Goal: Communication & Community: Answer question/provide support

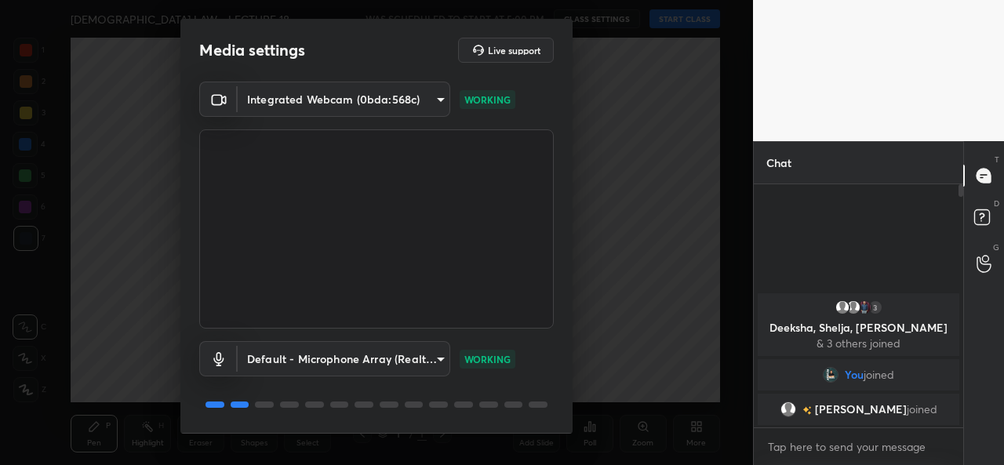
scroll to position [49, 0]
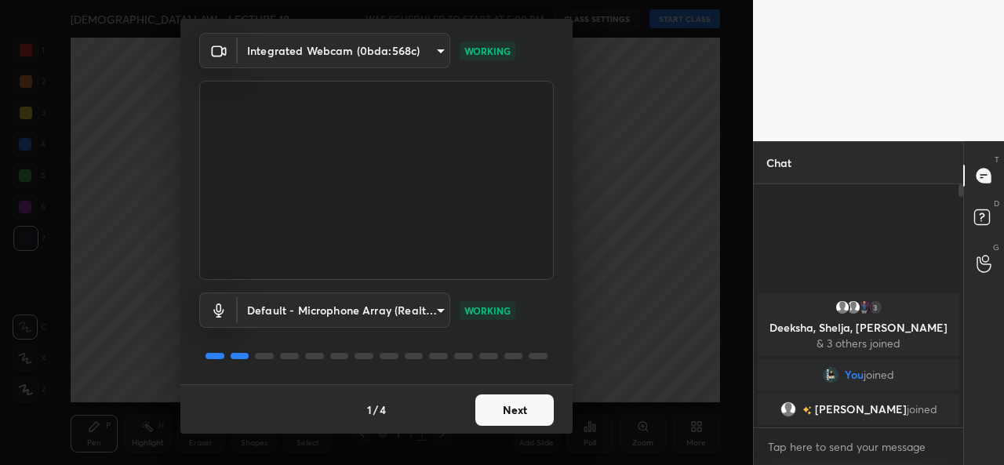
click at [505, 409] on button "Next" at bounding box center [514, 409] width 78 height 31
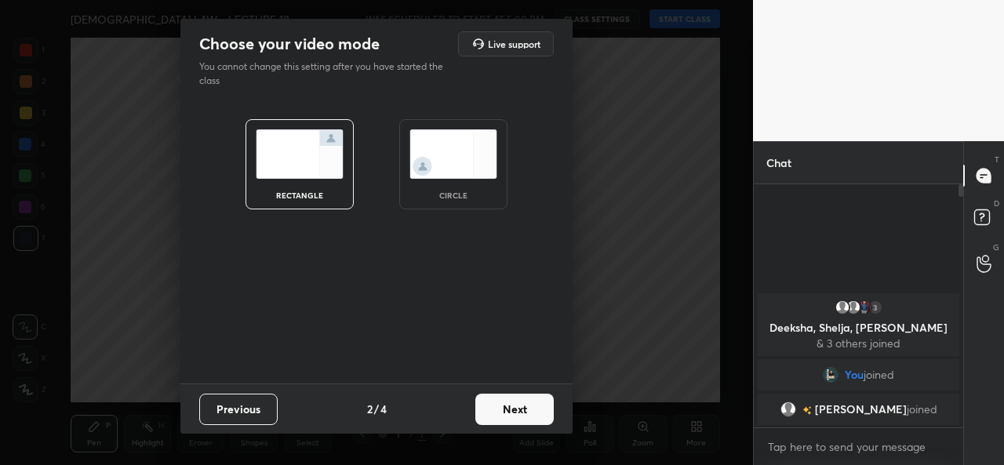
scroll to position [0, 0]
click at [469, 180] on div "circle" at bounding box center [453, 164] width 108 height 90
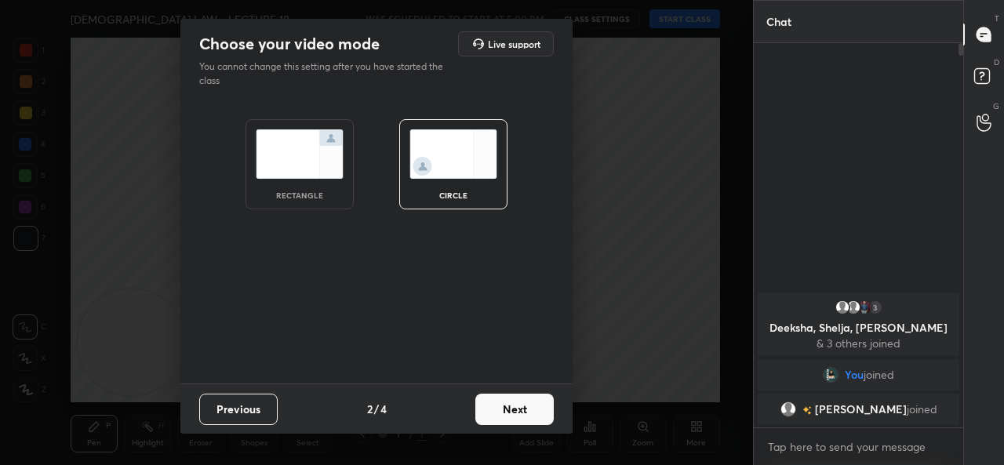
scroll to position [249, 205]
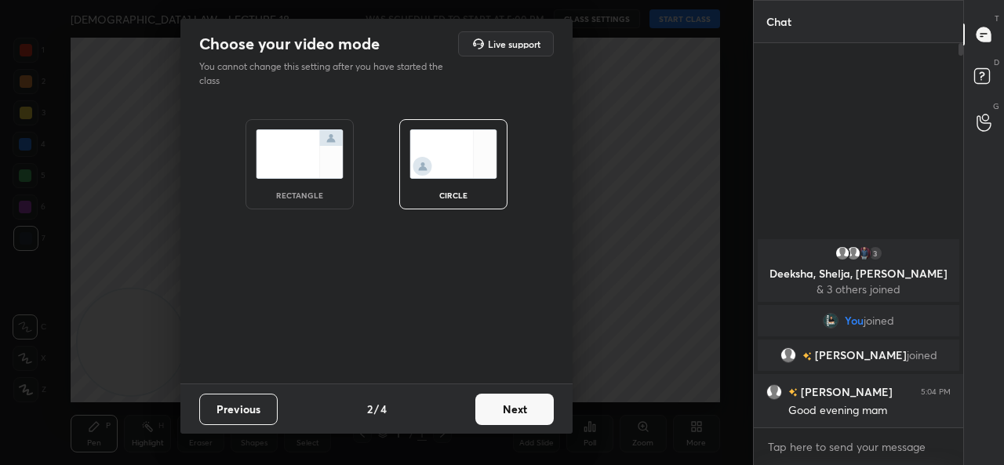
click at [504, 412] on button "Next" at bounding box center [514, 409] width 78 height 31
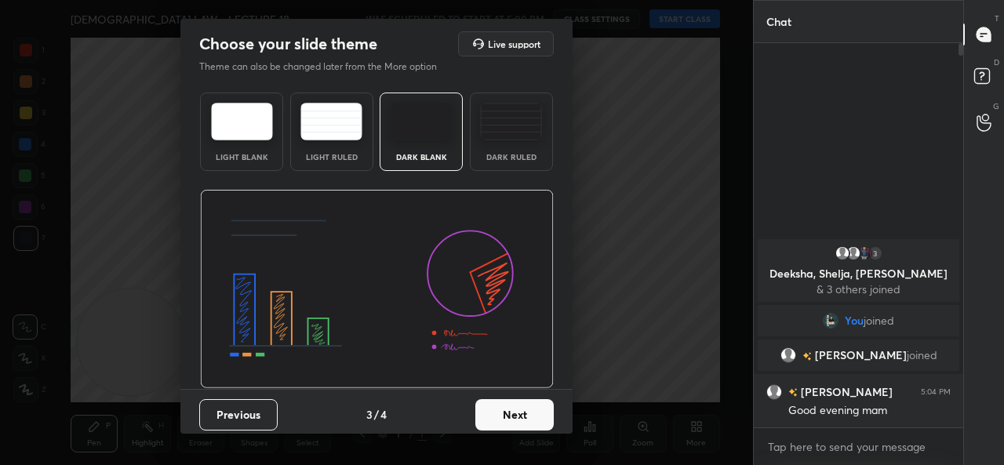
click at [504, 412] on button "Next" at bounding box center [514, 414] width 78 height 31
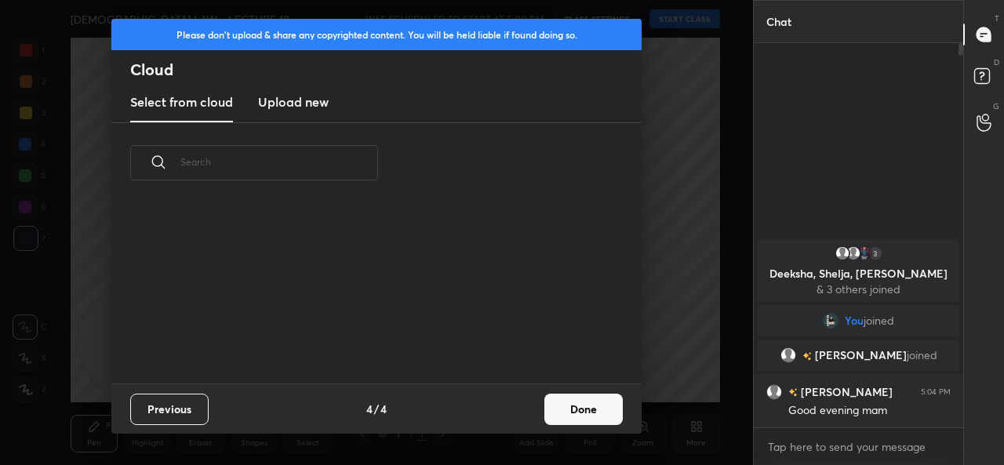
click at [504, 412] on div "Previous 4 / 4 Done" at bounding box center [376, 408] width 530 height 50
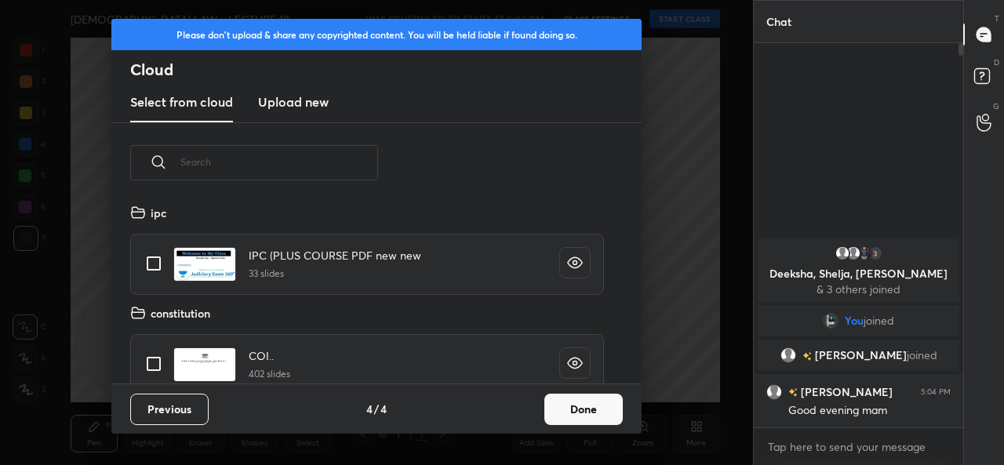
scroll to position [180, 503]
click at [580, 417] on button "Done" at bounding box center [583, 409] width 78 height 31
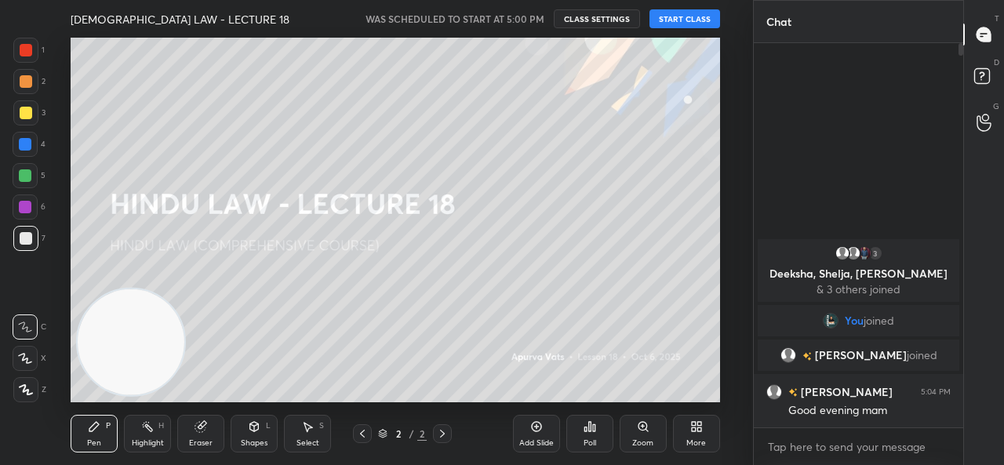
click at [693, 24] on button "START CLASS" at bounding box center [684, 18] width 71 height 19
click at [532, 23] on span "mute" at bounding box center [530, 18] width 22 height 11
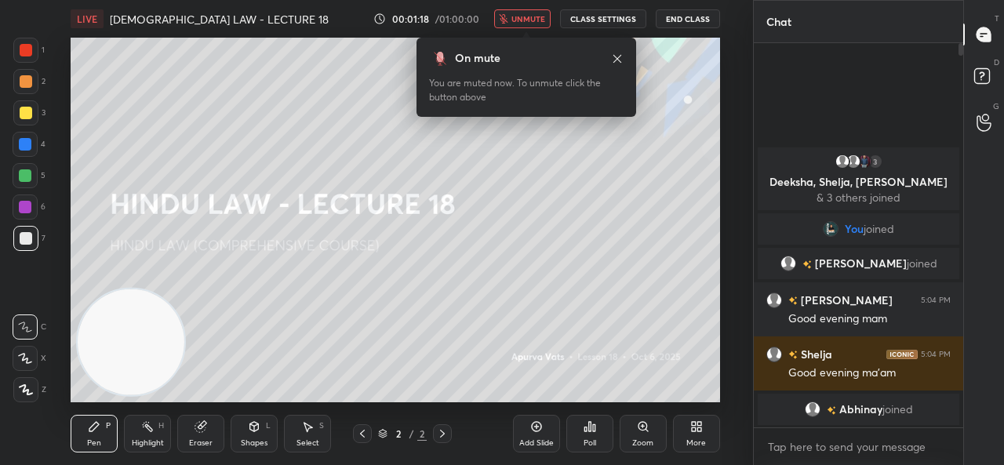
click at [540, 19] on span "unmute" at bounding box center [528, 18] width 34 height 11
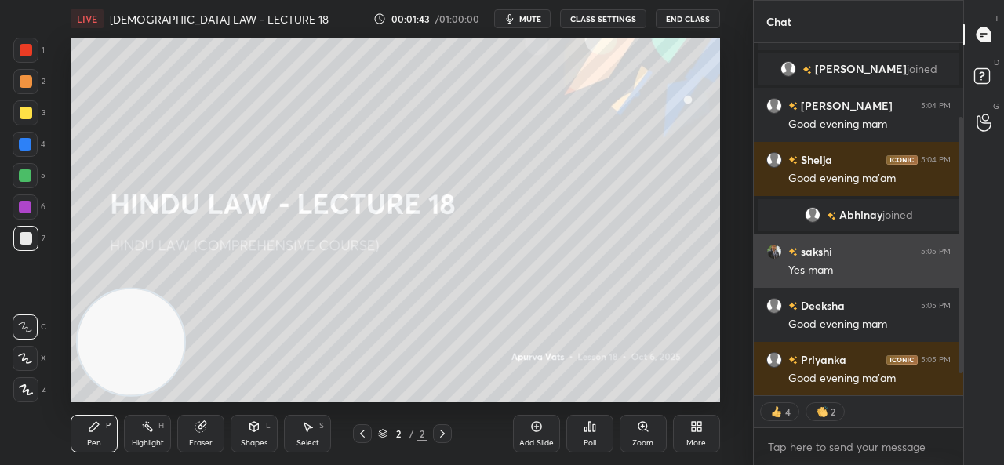
scroll to position [147, 0]
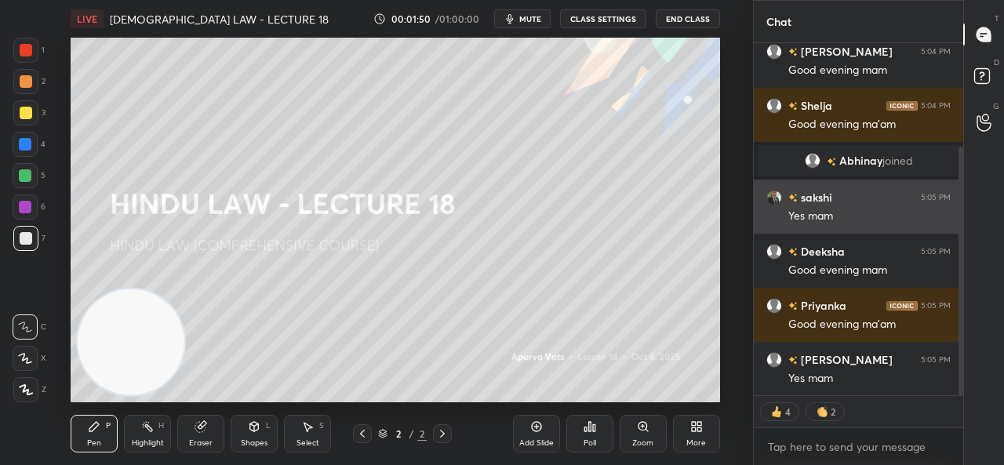
type textarea "x"
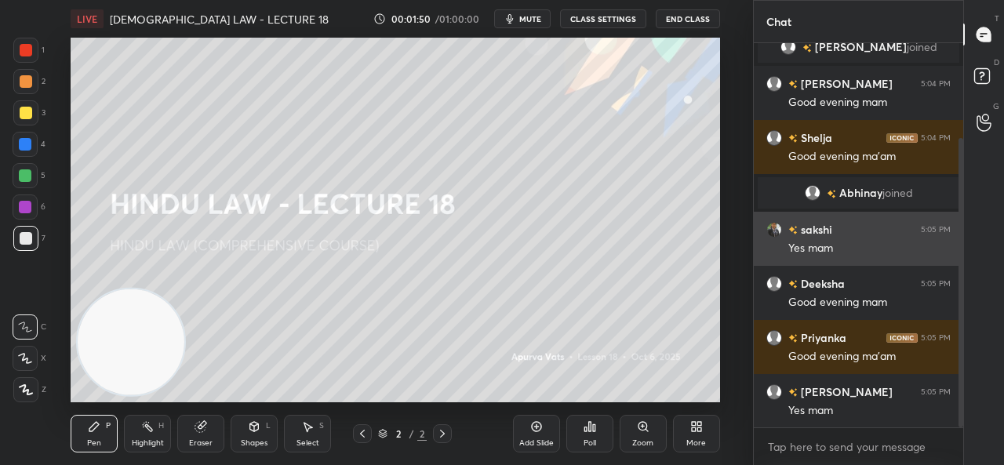
scroll to position [114, 0]
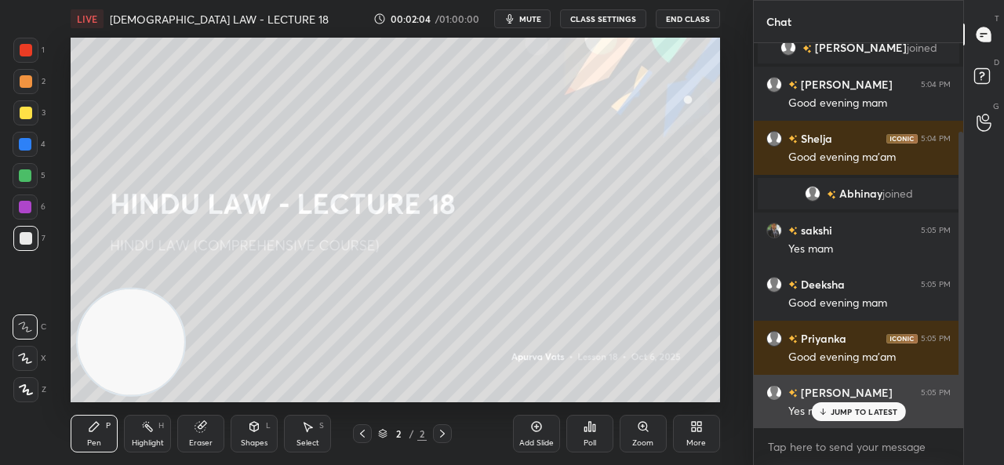
click at [841, 416] on p "JUMP TO LATEST" at bounding box center [863, 411] width 67 height 9
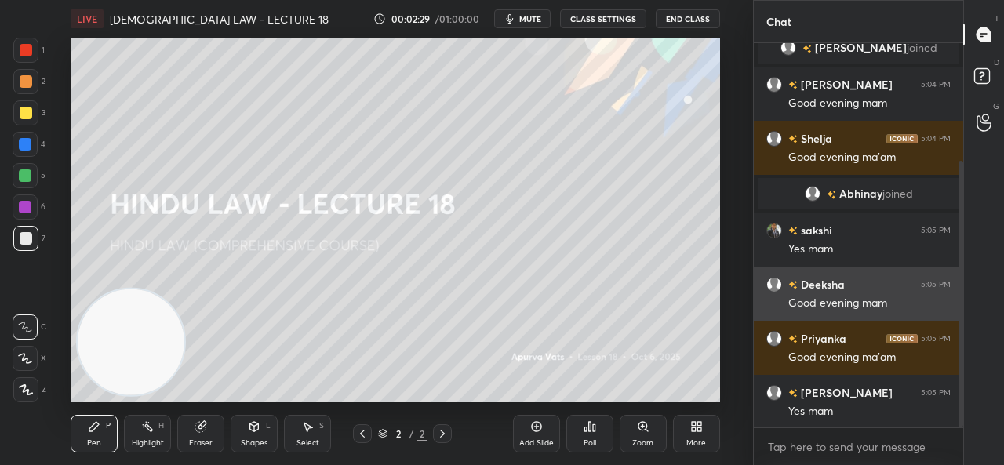
scroll to position [169, 0]
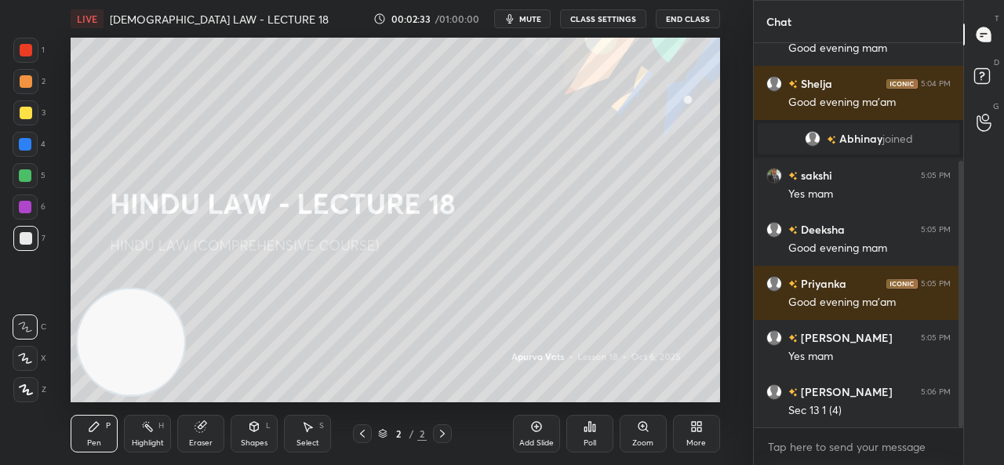
click at [690, 432] on icon at bounding box center [696, 426] width 13 height 13
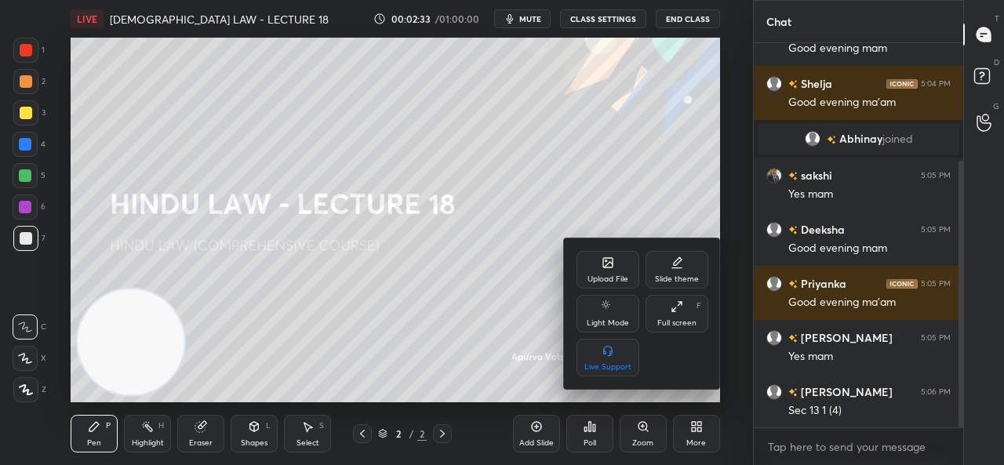
click at [598, 274] on div "Upload File" at bounding box center [607, 270] width 63 height 38
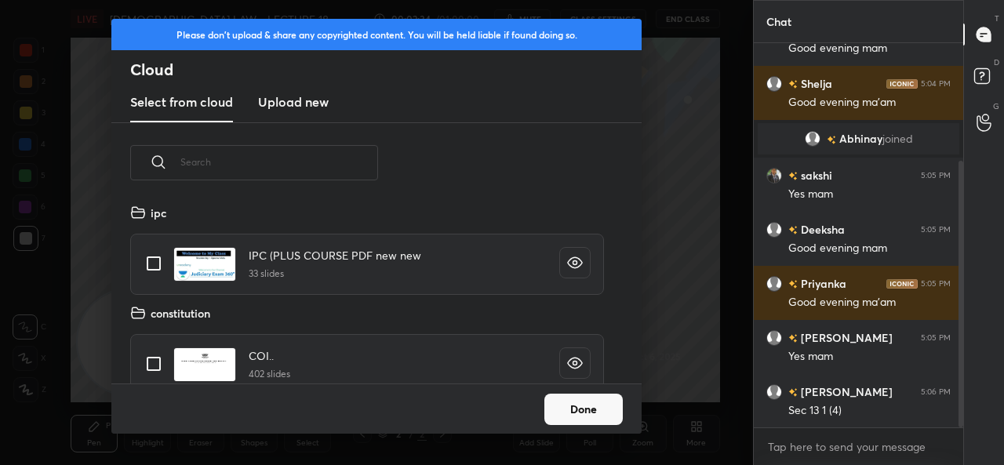
click at [283, 95] on h3 "Upload new" at bounding box center [293, 102] width 71 height 19
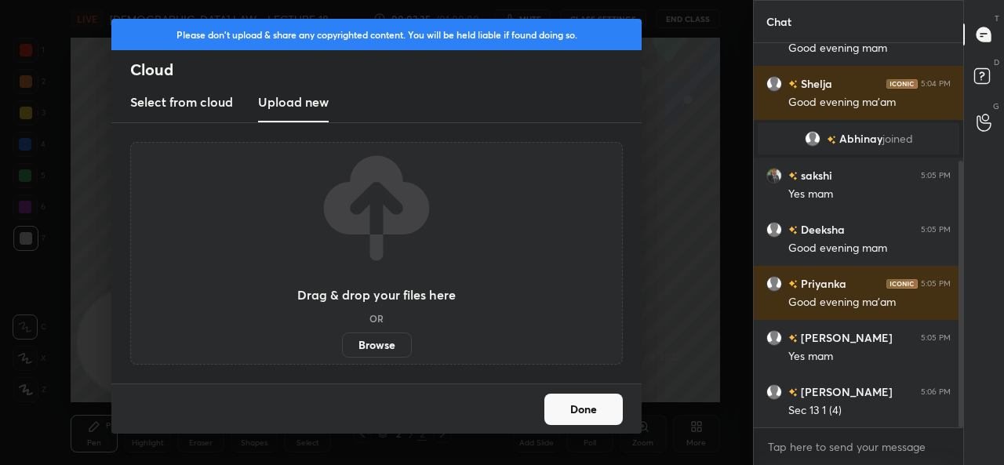
click at [362, 350] on label "Browse" at bounding box center [377, 345] width 70 height 25
click at [342, 350] on input "Browse" at bounding box center [342, 345] width 0 height 25
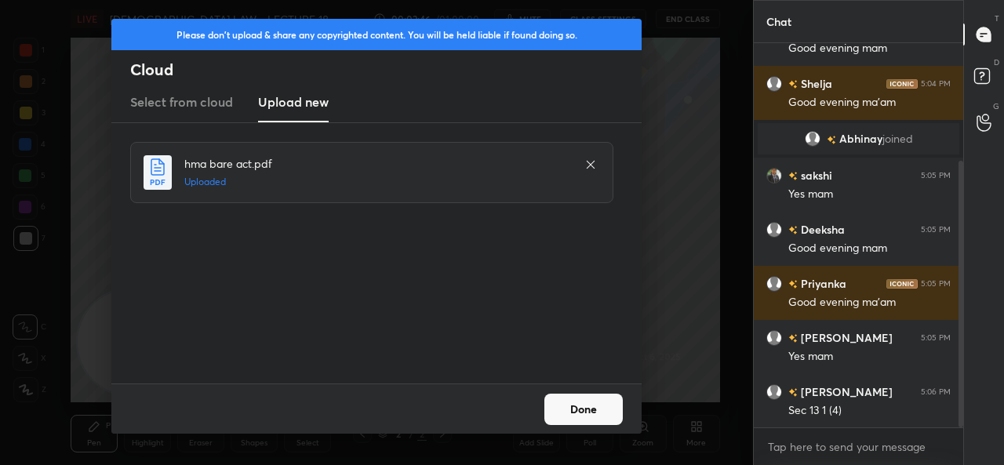
click at [568, 410] on button "Done" at bounding box center [583, 409] width 78 height 31
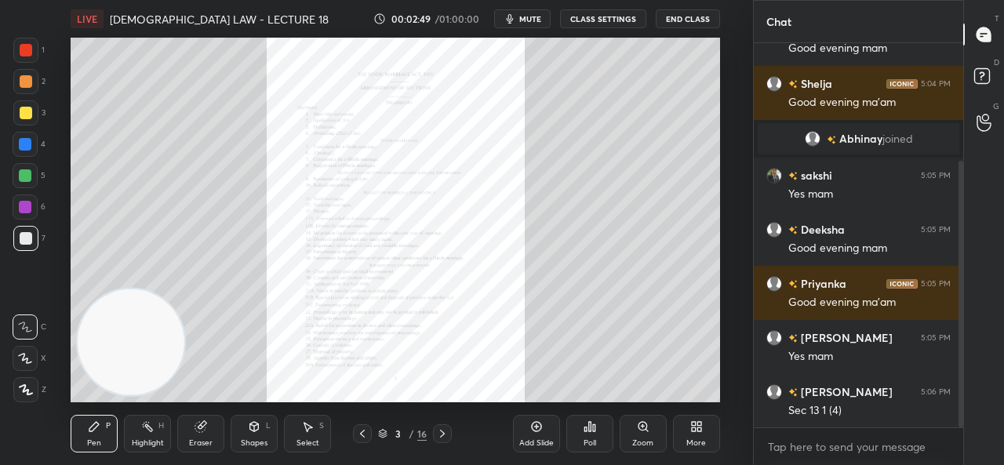
click at [442, 432] on icon at bounding box center [442, 434] width 5 height 8
click at [443, 431] on icon at bounding box center [442, 433] width 13 height 13
click at [445, 431] on icon at bounding box center [442, 433] width 13 height 13
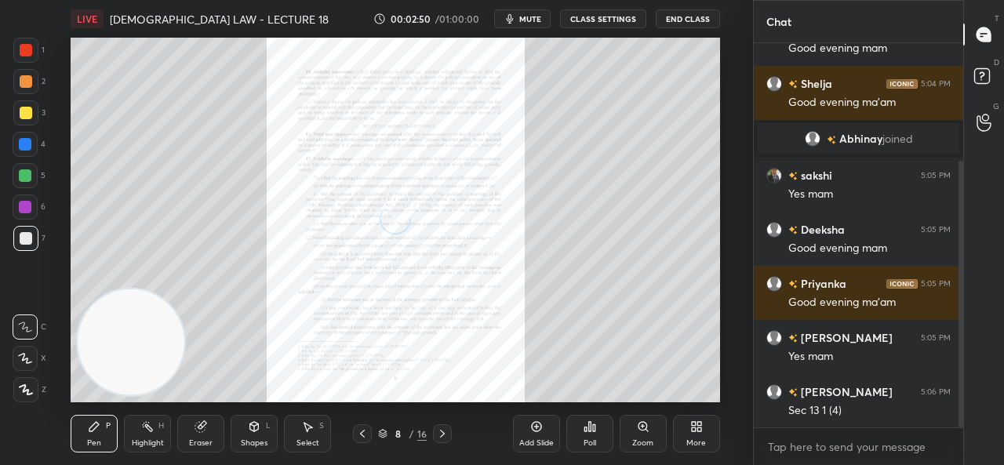
click at [445, 431] on icon at bounding box center [442, 433] width 13 height 13
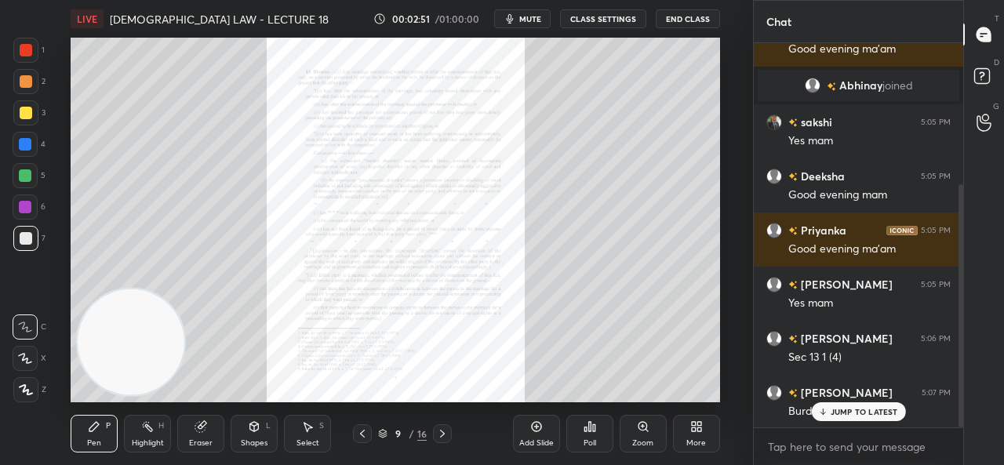
click at [443, 432] on icon at bounding box center [442, 433] width 13 height 13
click at [444, 432] on icon at bounding box center [442, 433] width 13 height 13
click at [363, 433] on icon at bounding box center [362, 433] width 13 height 13
click at [364, 431] on icon at bounding box center [362, 434] width 5 height 8
click at [642, 436] on div "Zoom" at bounding box center [643, 434] width 47 height 38
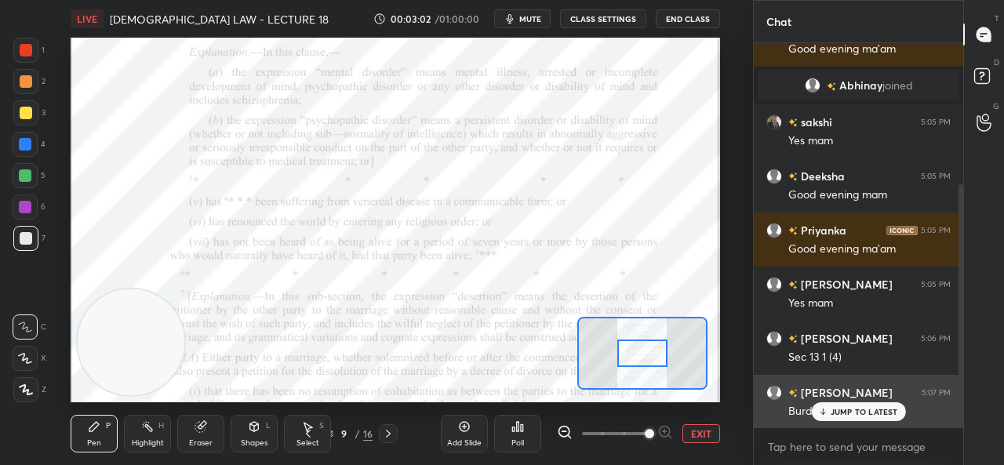
click at [838, 409] on p "JUMP TO LATEST" at bounding box center [863, 411] width 67 height 9
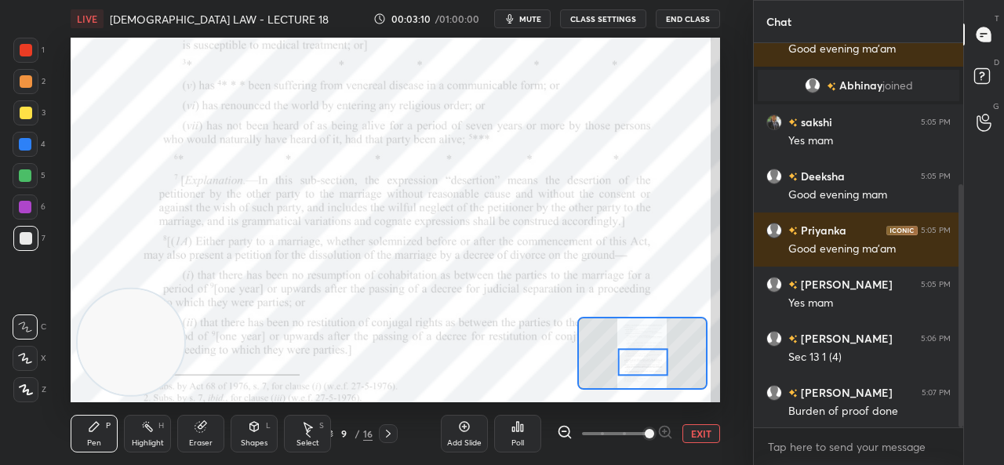
click at [20, 41] on div at bounding box center [25, 50] width 25 height 25
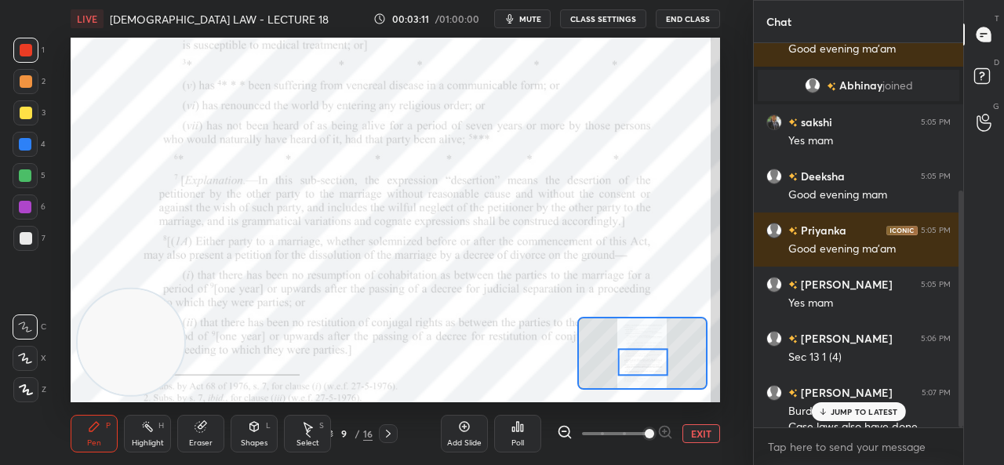
scroll to position [238, 0]
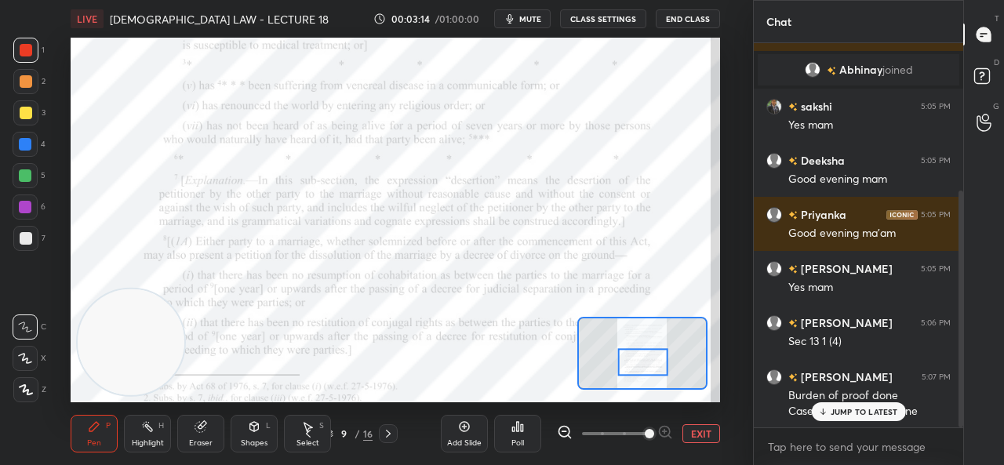
click at [827, 409] on icon at bounding box center [822, 411] width 10 height 9
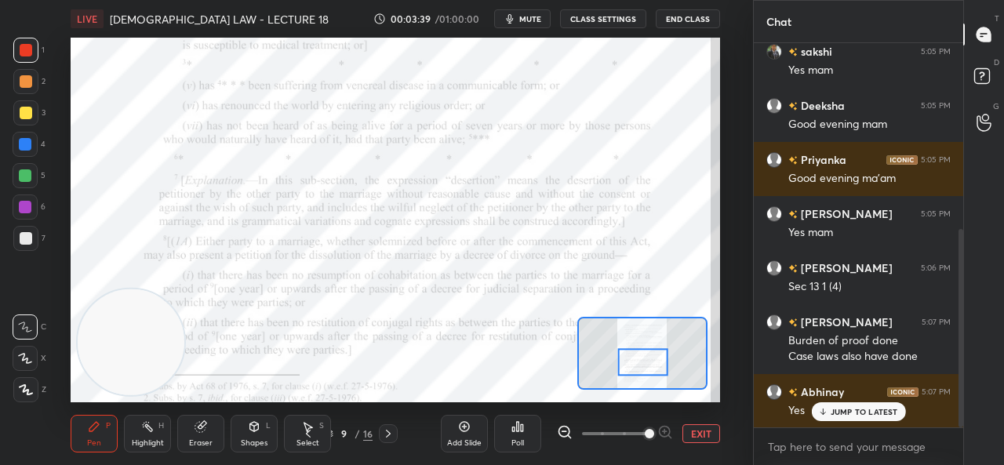
scroll to position [361, 0]
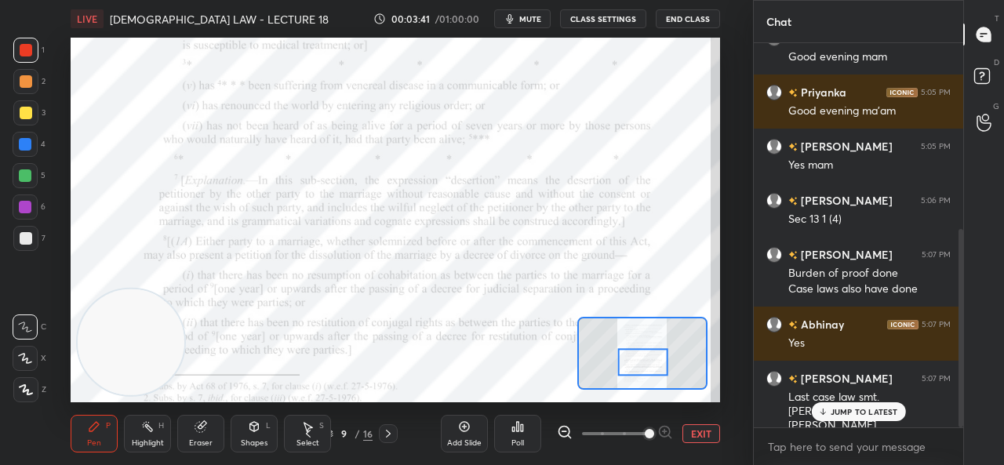
click at [833, 410] on p "JUMP TO LATEST" at bounding box center [863, 411] width 67 height 9
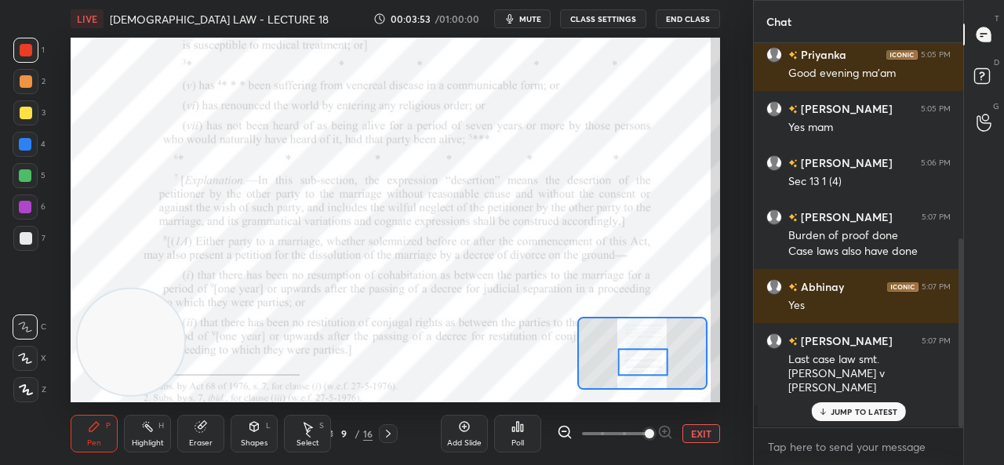
scroll to position [467, 0]
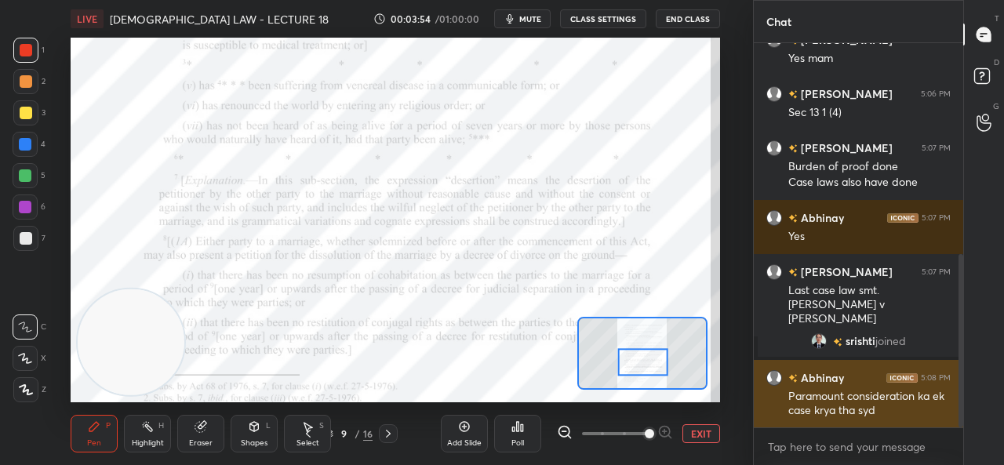
click at [826, 415] on div "Paramount consideration ka ek case krya tha syd" at bounding box center [869, 404] width 162 height 30
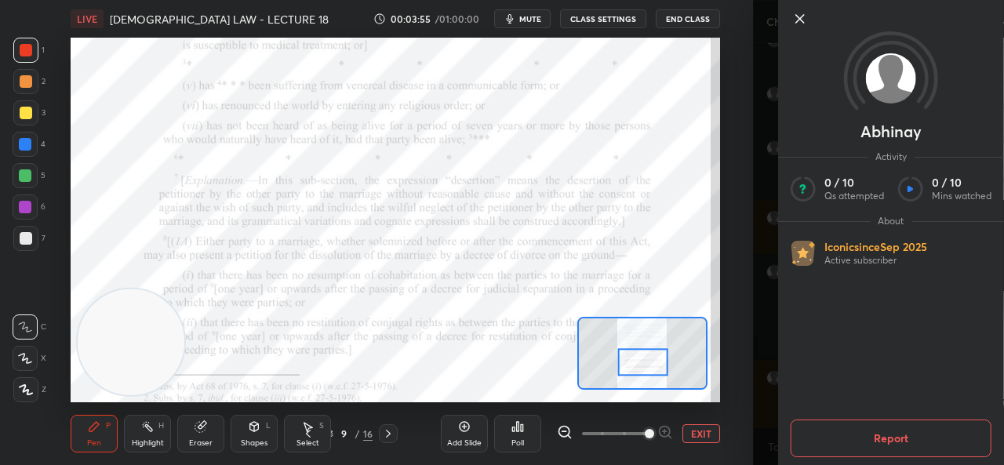
click at [798, 10] on icon at bounding box center [799, 18] width 19 height 19
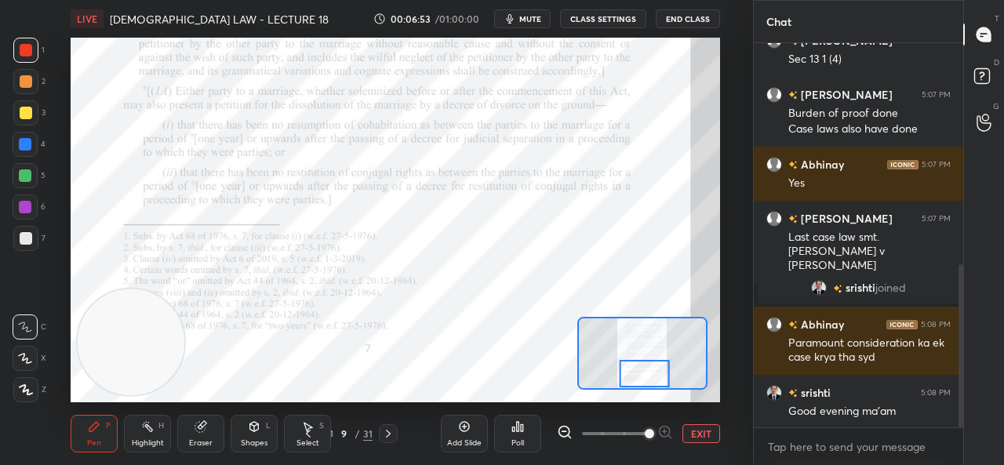
scroll to position [558, 0]
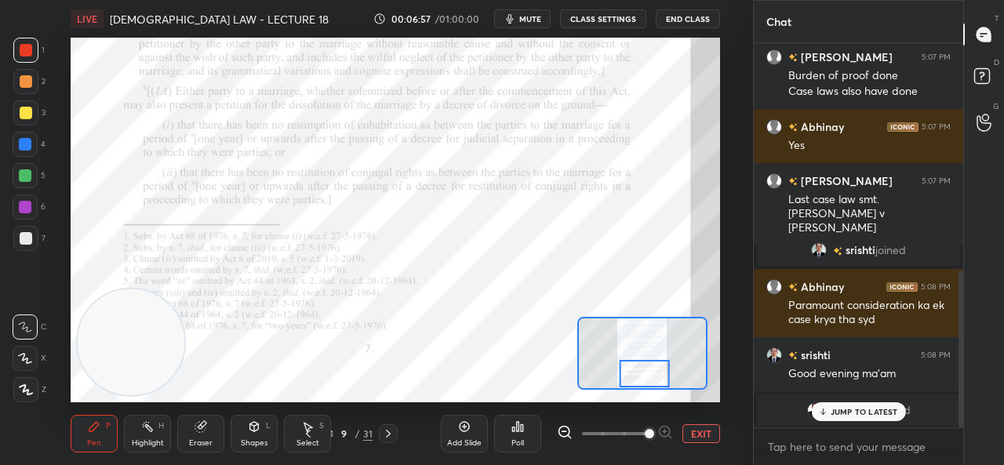
click at [857, 416] on p "JUMP TO LATEST" at bounding box center [863, 411] width 67 height 9
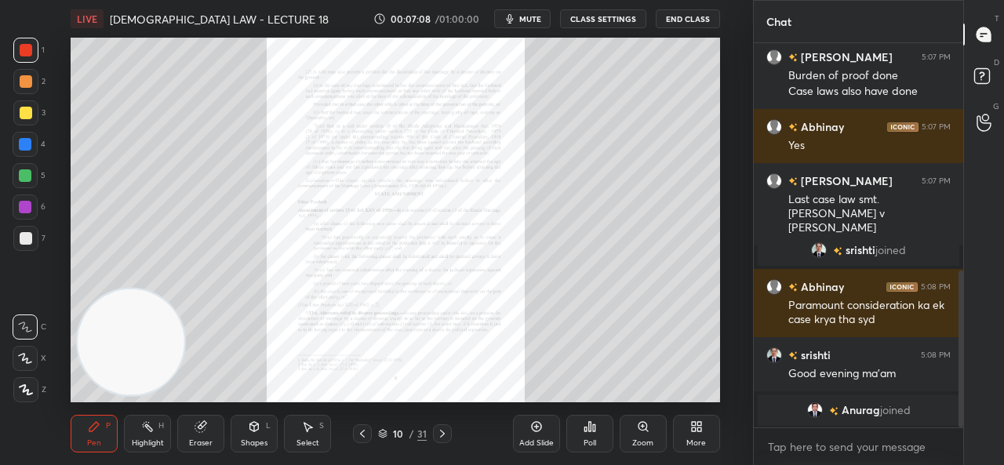
click at [638, 432] on icon at bounding box center [643, 426] width 13 height 13
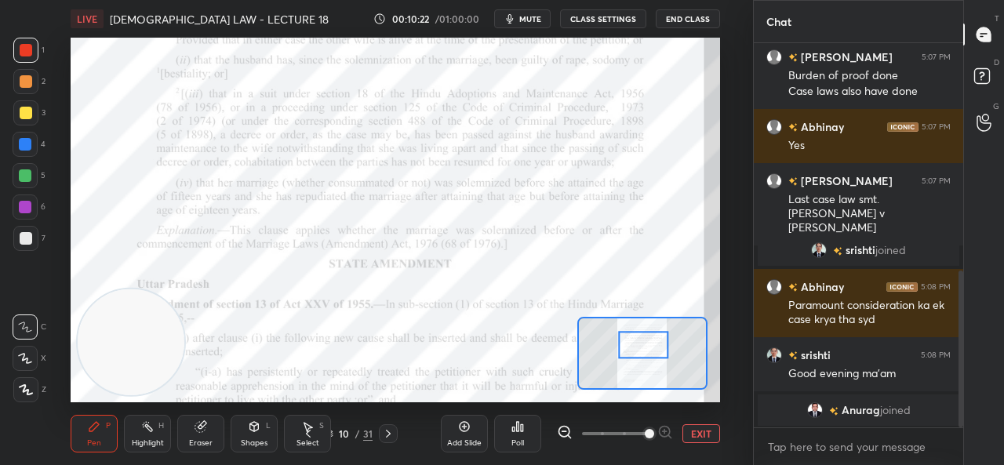
click at [462, 434] on div "Add Slide" at bounding box center [464, 434] width 47 height 38
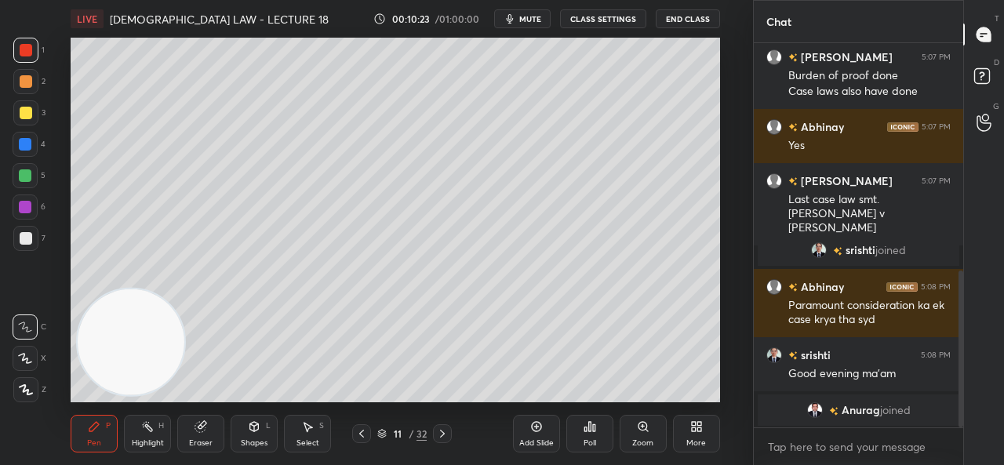
click at [350, 431] on div "11 / 32" at bounding box center [402, 433] width 221 height 19
click at [357, 435] on icon at bounding box center [361, 433] width 13 height 13
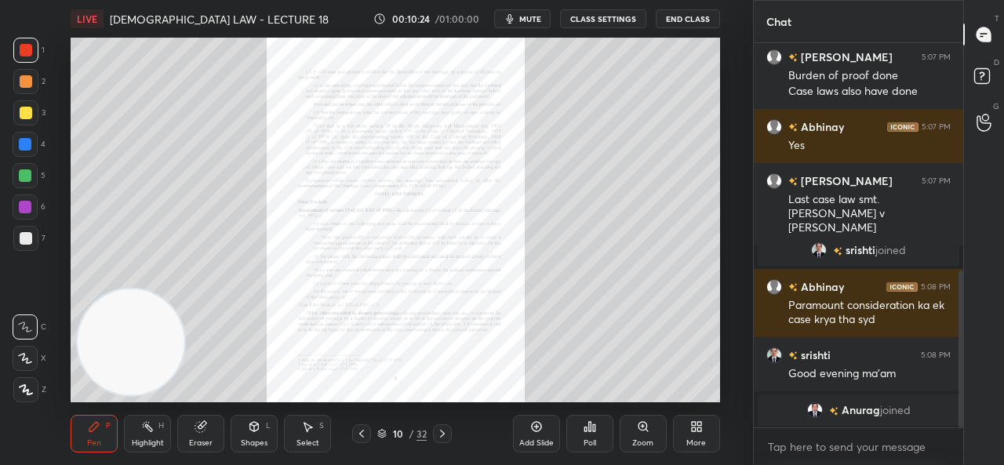
click at [358, 438] on icon at bounding box center [361, 433] width 13 height 13
click at [634, 432] on div "Zoom" at bounding box center [643, 434] width 47 height 38
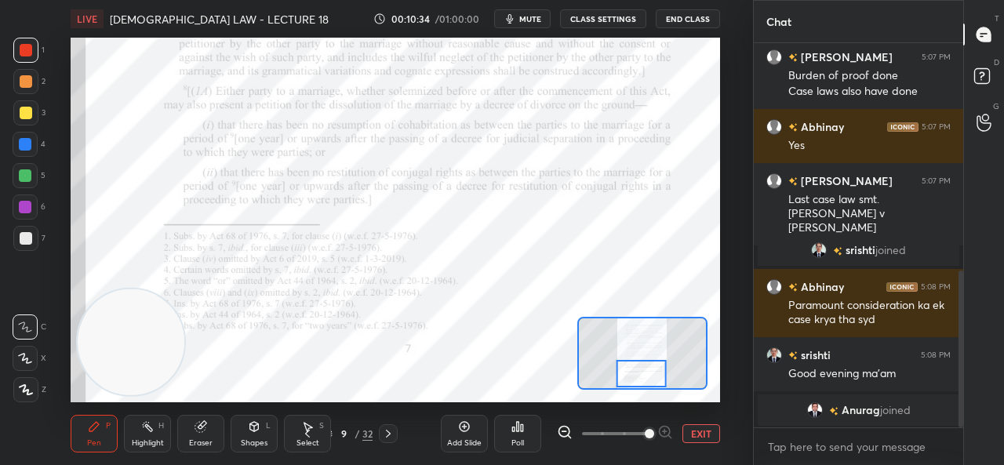
click at [460, 426] on icon at bounding box center [464, 426] width 13 height 13
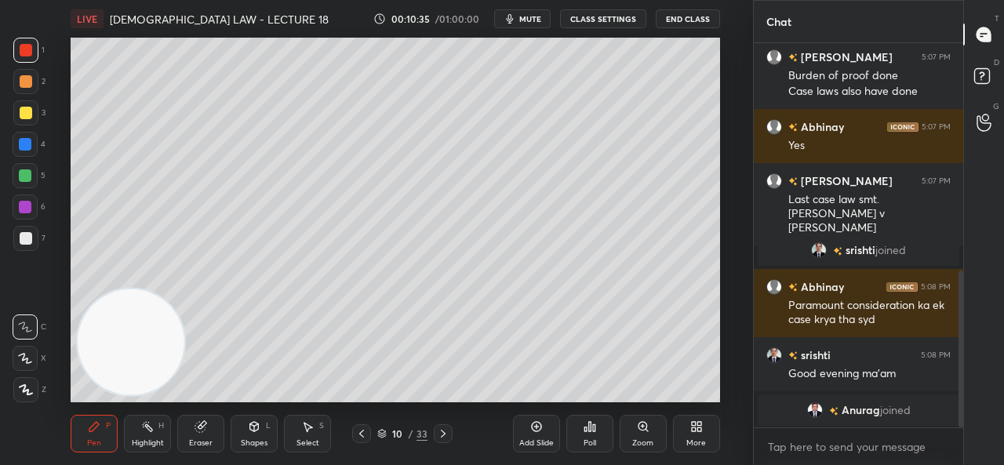
click at [26, 114] on div at bounding box center [26, 113] width 13 height 13
click at [521, 19] on button "mute" at bounding box center [522, 18] width 56 height 19
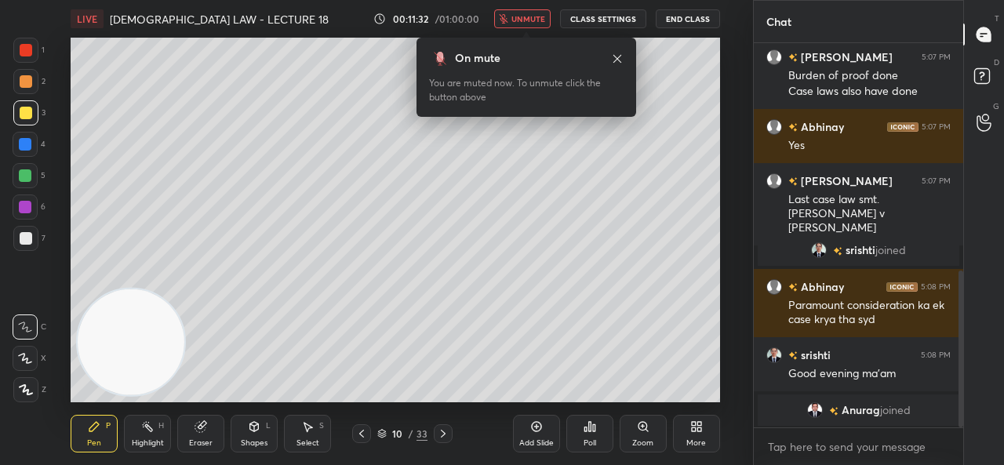
click at [507, 18] on icon "button" at bounding box center [504, 18] width 9 height 9
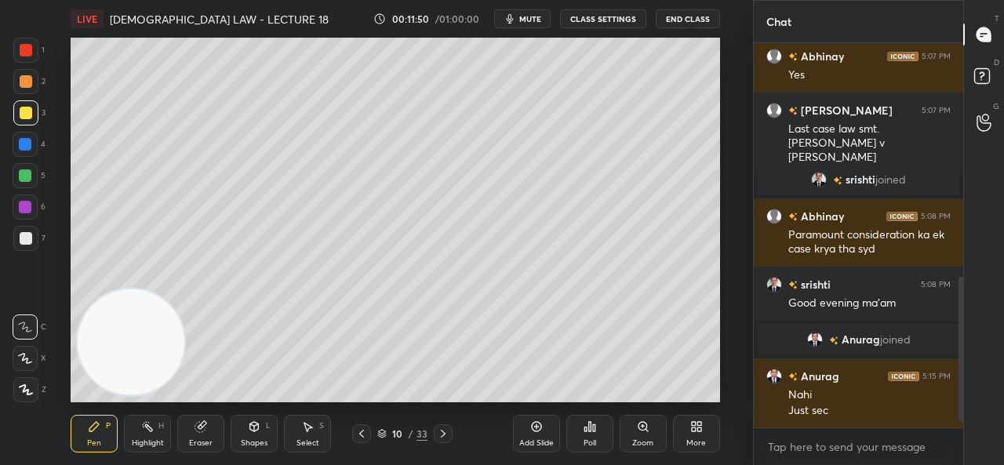
scroll to position [652, 0]
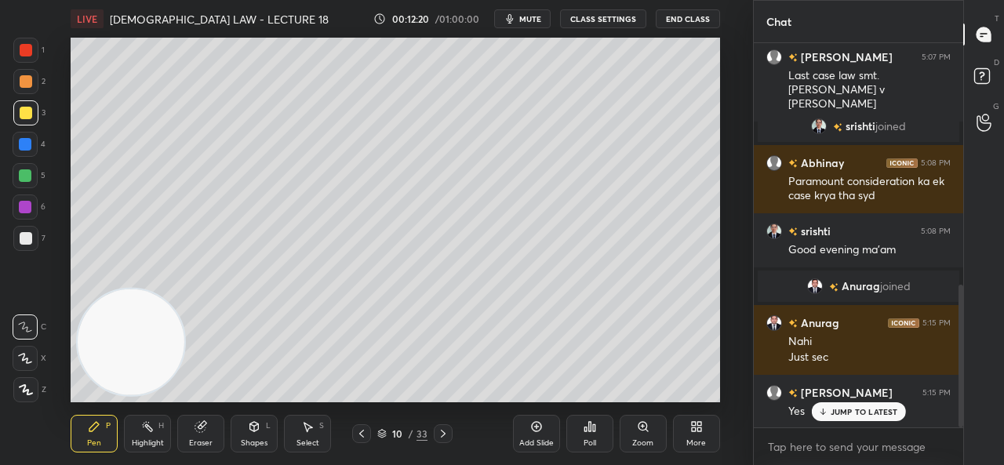
click at [513, 15] on icon "button" at bounding box center [509, 18] width 7 height 9
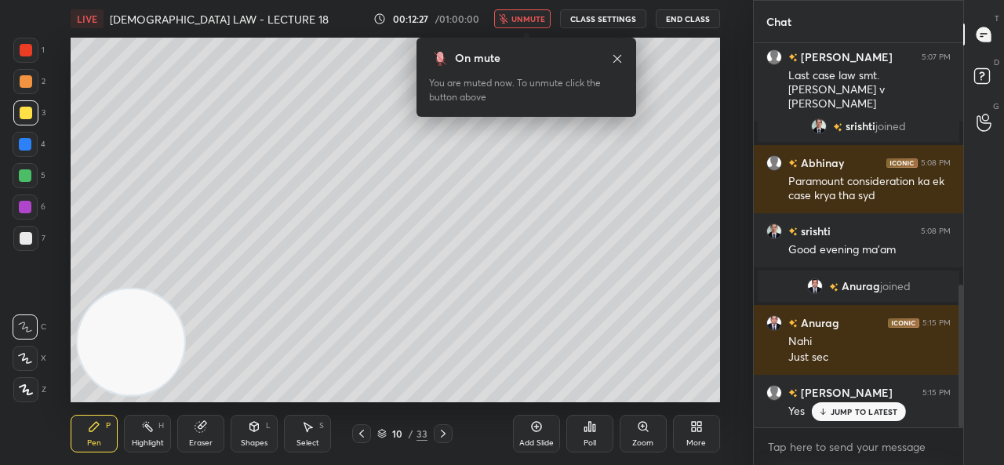
click at [531, 16] on span "unmute" at bounding box center [528, 18] width 34 height 11
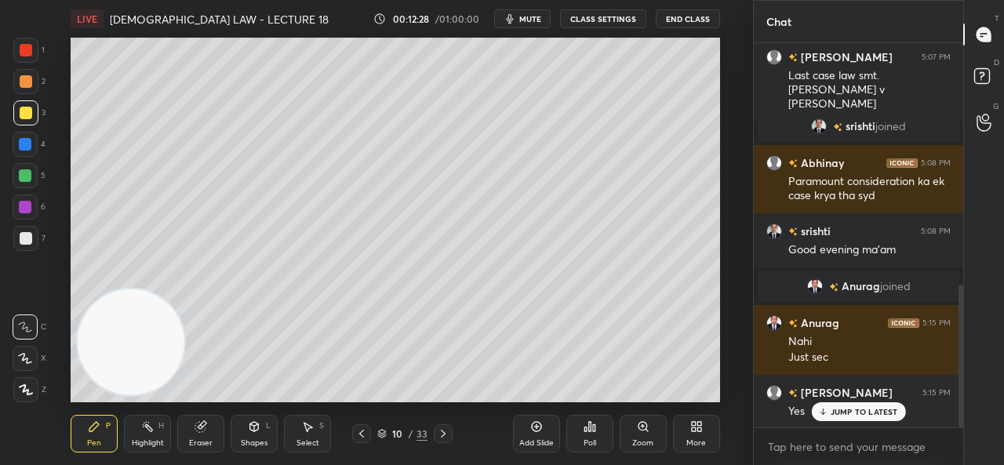
click at [529, 16] on span "mute" at bounding box center [530, 18] width 22 height 11
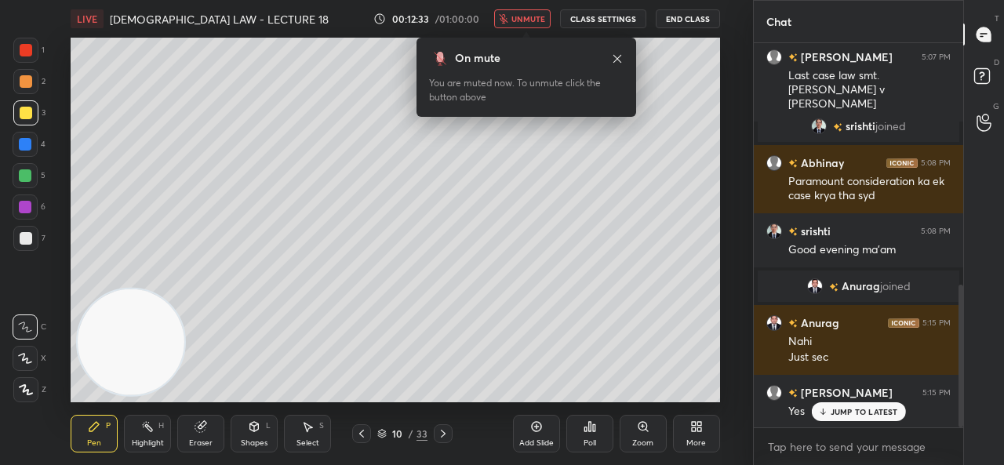
click at [529, 23] on span "unmute" at bounding box center [528, 18] width 34 height 11
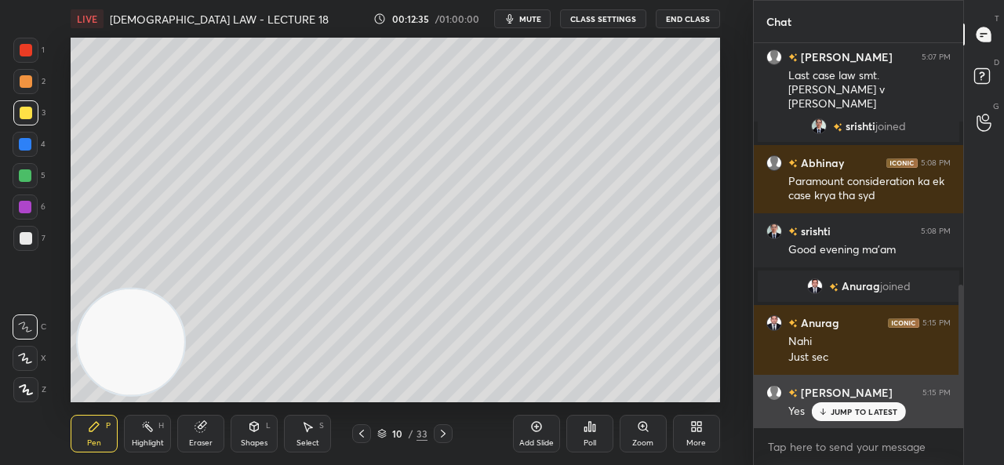
click at [830, 403] on div "JUMP TO LATEST" at bounding box center [858, 411] width 94 height 19
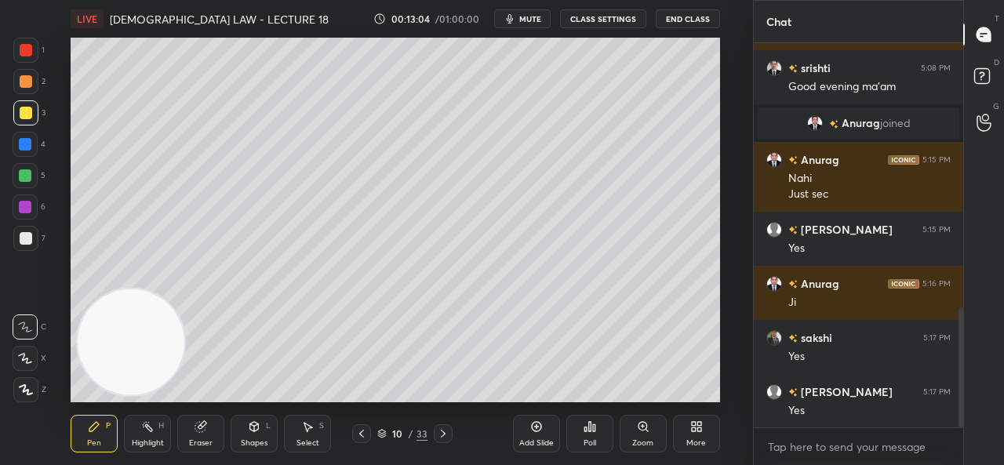
scroll to position [899, 0]
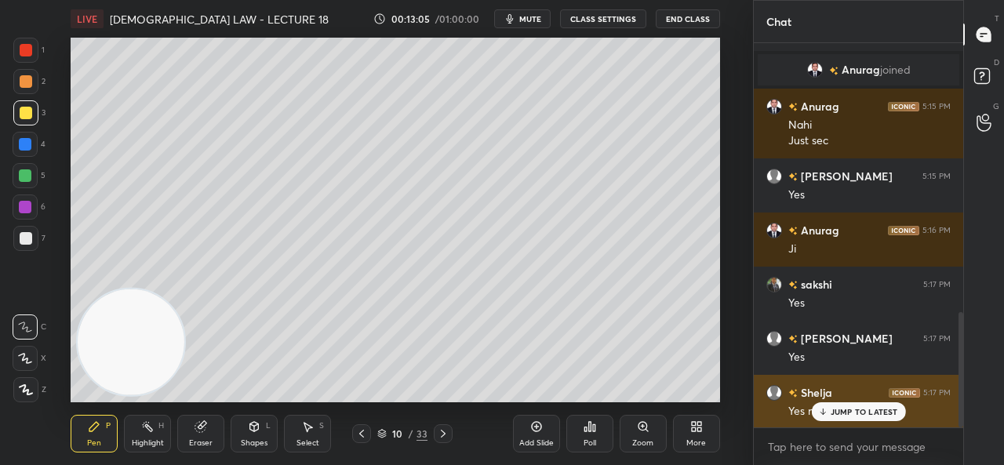
click at [838, 405] on div "JUMP TO LATEST" at bounding box center [858, 411] width 94 height 19
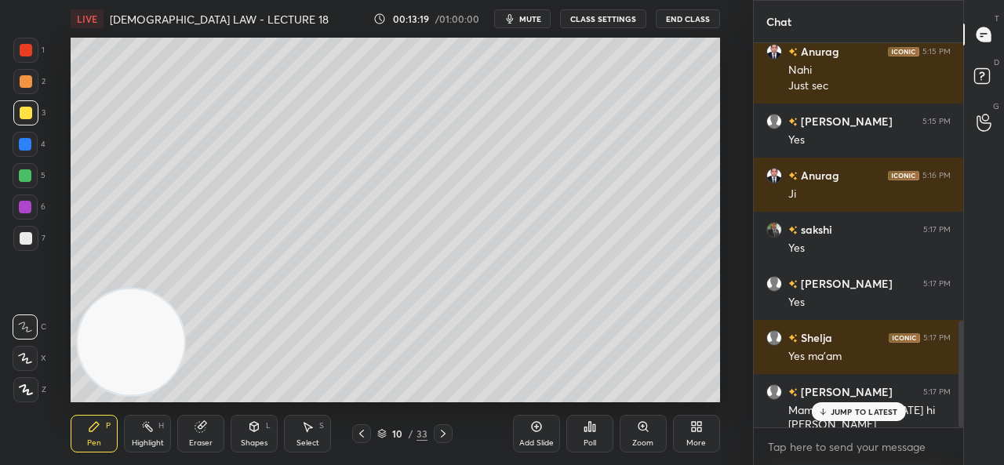
scroll to position [1007, 0]
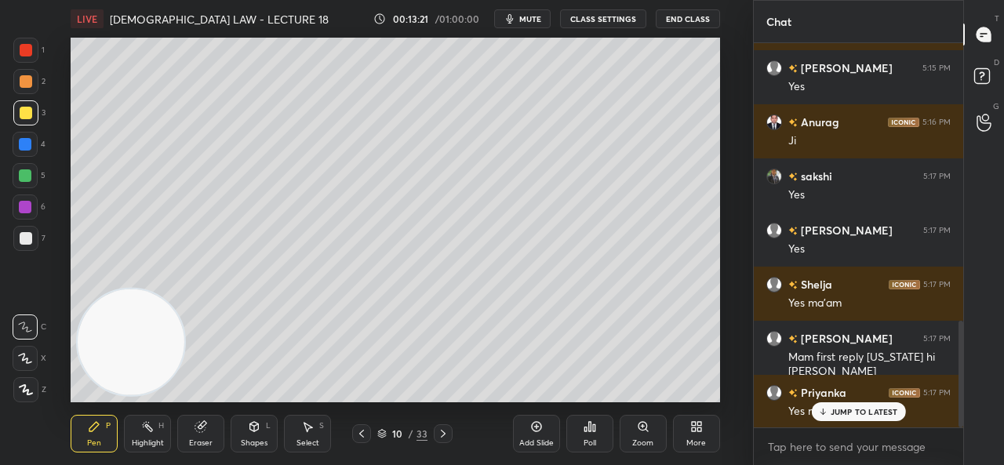
click at [825, 411] on icon at bounding box center [822, 411] width 10 height 9
click at [833, 410] on p "JUMP TO LATEST" at bounding box center [863, 411] width 67 height 9
click at [527, 428] on div "Add Slide" at bounding box center [536, 434] width 47 height 38
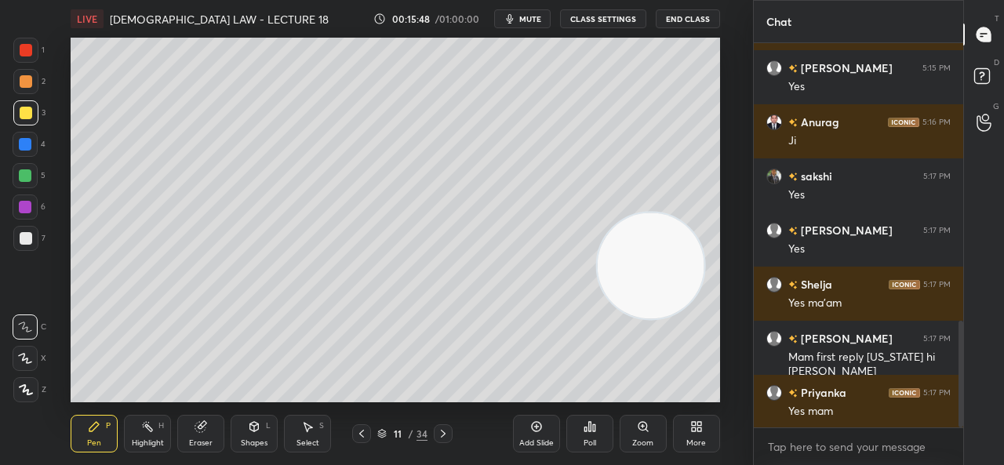
click at [192, 427] on div "Eraser" at bounding box center [200, 434] width 47 height 38
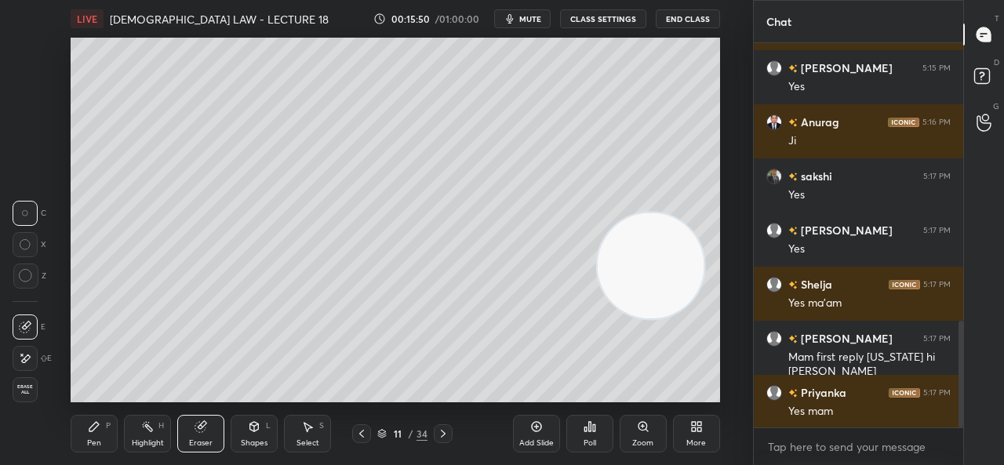
click at [27, 352] on icon at bounding box center [25, 358] width 13 height 13
click at [86, 426] on div "Pen P" at bounding box center [94, 434] width 47 height 38
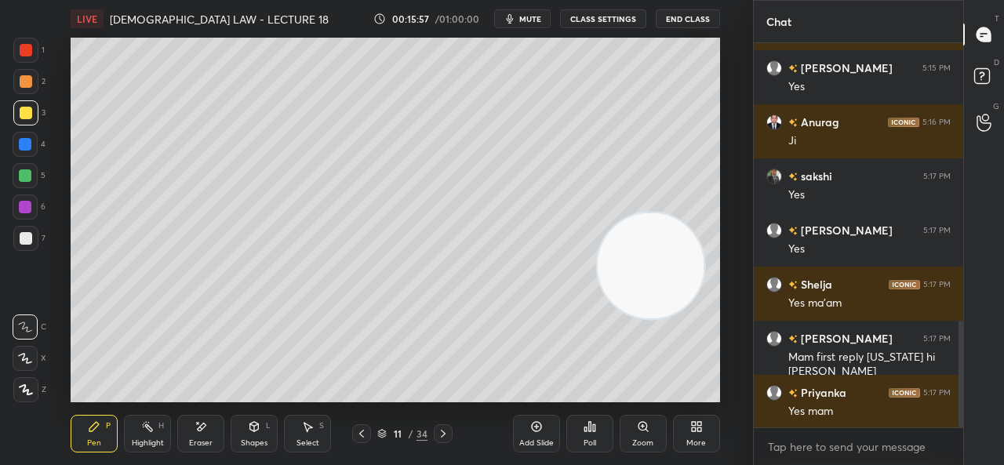
click at [24, 354] on icon at bounding box center [25, 358] width 13 height 9
click at [521, 423] on div "Add Slide" at bounding box center [536, 434] width 47 height 38
click at [27, 147] on div at bounding box center [25, 144] width 13 height 13
click at [25, 106] on div at bounding box center [25, 112] width 25 height 25
click at [24, 176] on div at bounding box center [25, 175] width 13 height 13
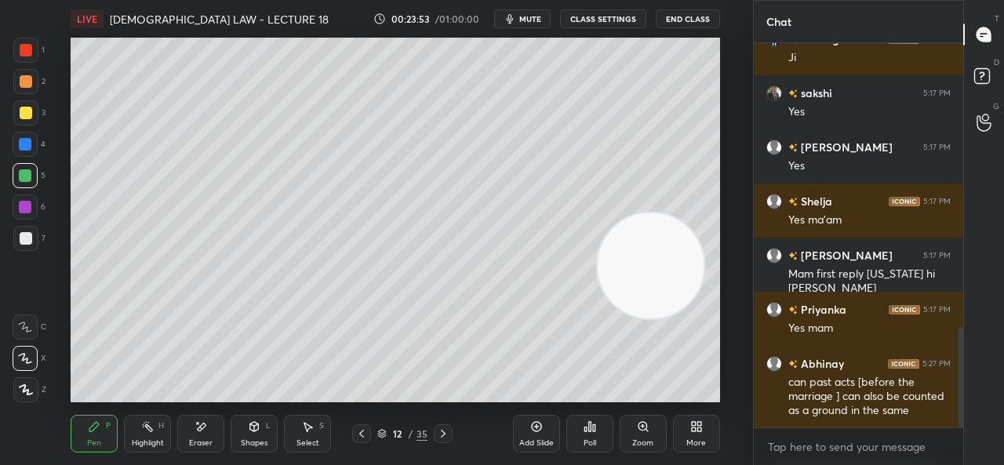
scroll to position [1143, 0]
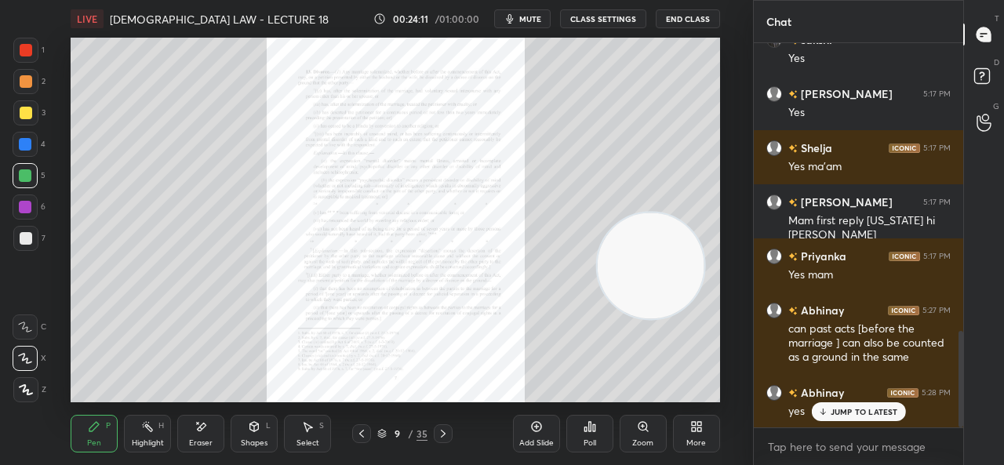
click at [638, 425] on icon at bounding box center [642, 426] width 9 height 9
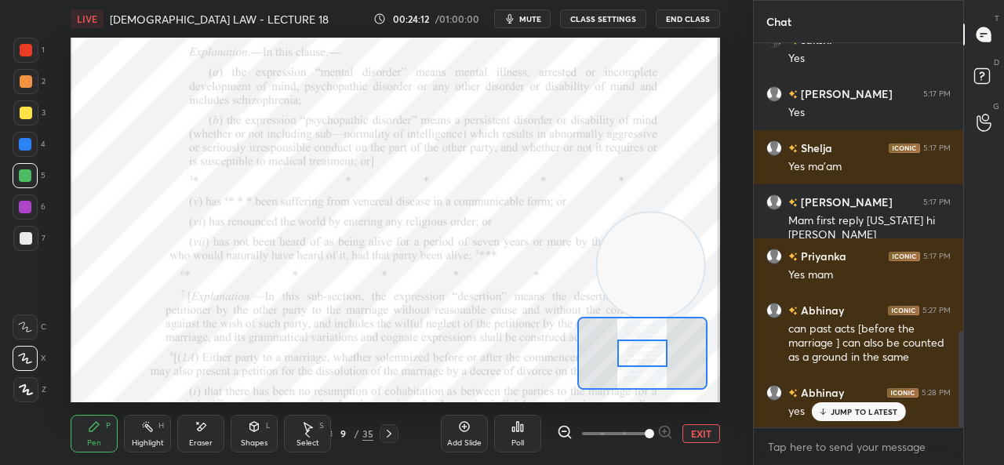
click at [638, 425] on span at bounding box center [615, 434] width 66 height 24
click at [645, 429] on span at bounding box center [649, 433] width 9 height 9
click at [391, 425] on div at bounding box center [389, 433] width 19 height 19
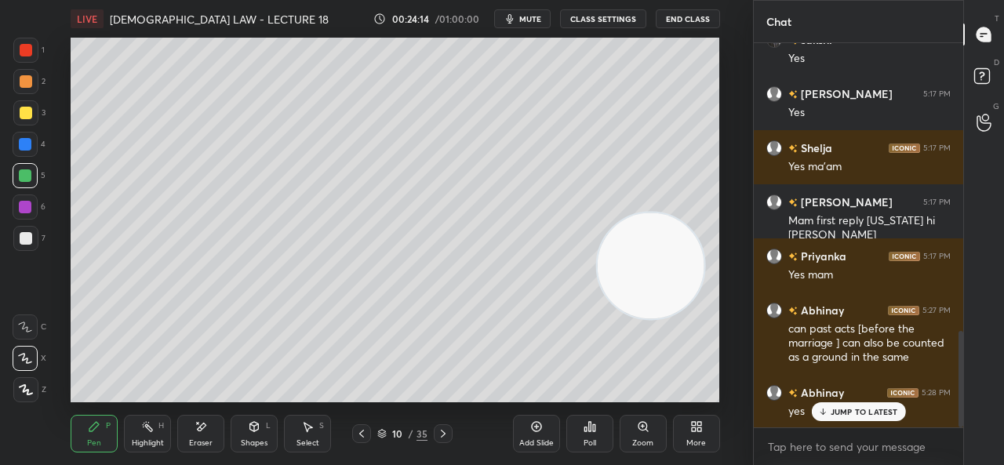
click at [391, 425] on div "10 / 35" at bounding box center [402, 433] width 100 height 19
click at [439, 427] on div at bounding box center [443, 433] width 19 height 19
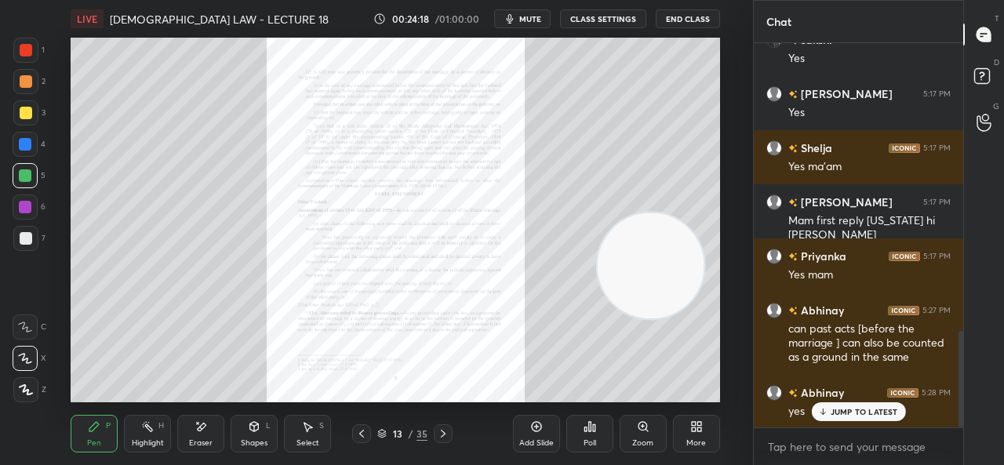
click at [641, 426] on icon at bounding box center [642, 426] width 3 height 0
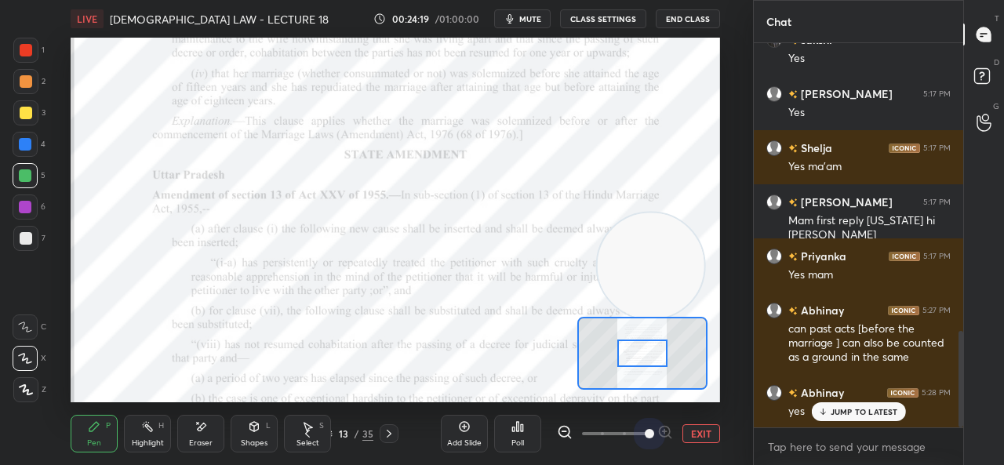
click at [641, 426] on span at bounding box center [615, 434] width 66 height 24
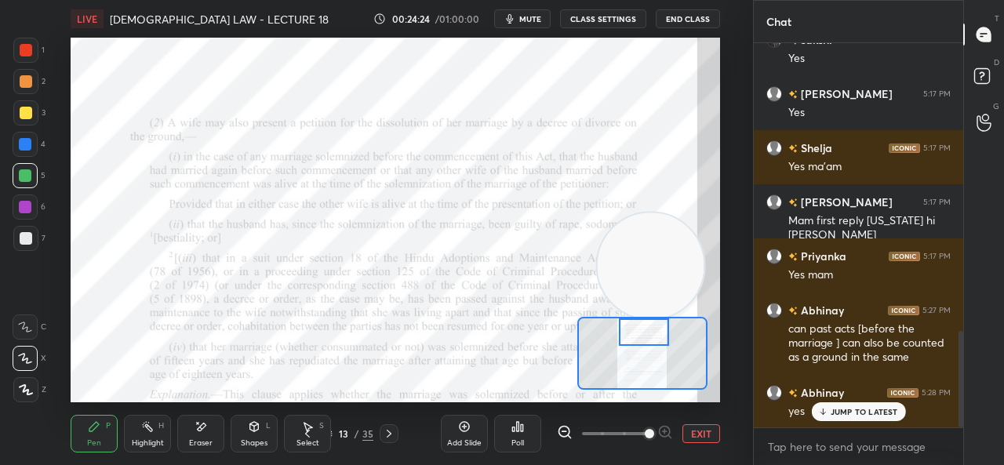
drag, startPoint x: 627, startPoint y: 343, endPoint x: 629, endPoint y: 311, distance: 32.2
click at [629, 311] on div "Setting up your live class Poll for secs No correct answer Start poll" at bounding box center [395, 220] width 649 height 365
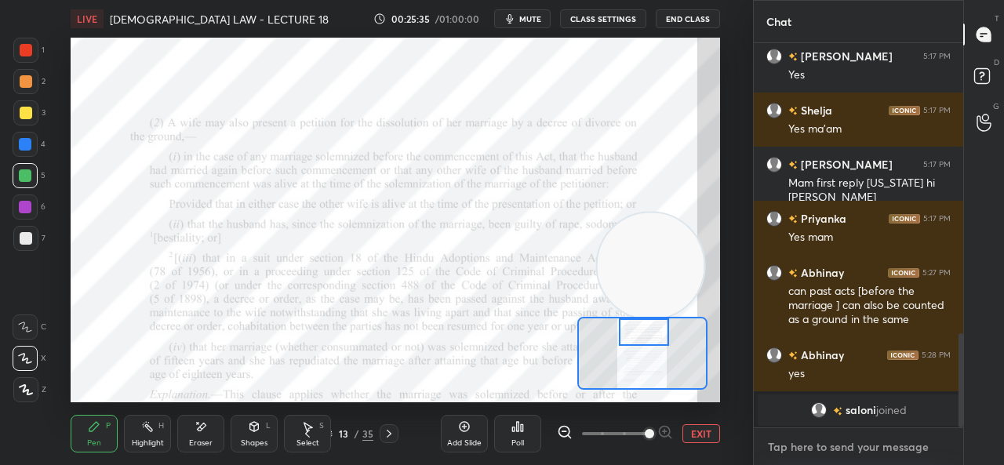
click at [823, 454] on textarea at bounding box center [858, 446] width 184 height 25
type textarea "x"
paste textarea "[URL][DOMAIN_NAME]"
type textarea "[URL][DOMAIN_NAME]"
type textarea "x"
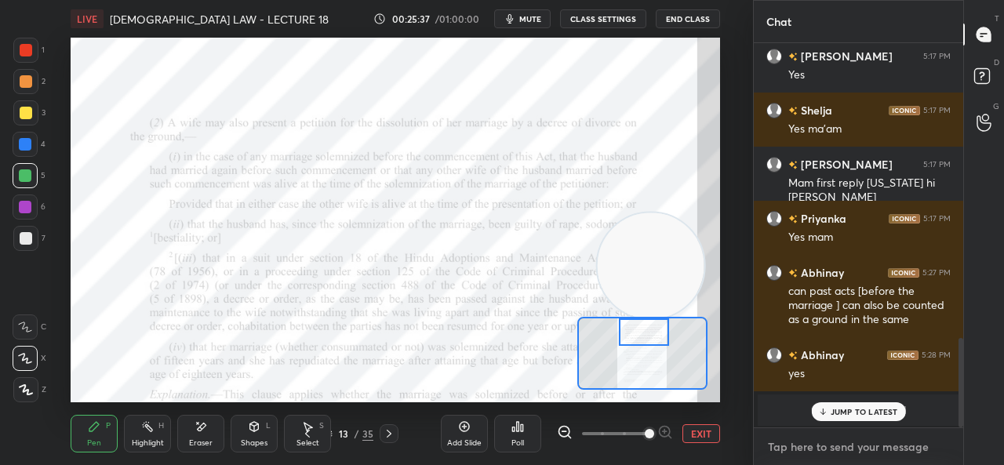
scroll to position [1269, 0]
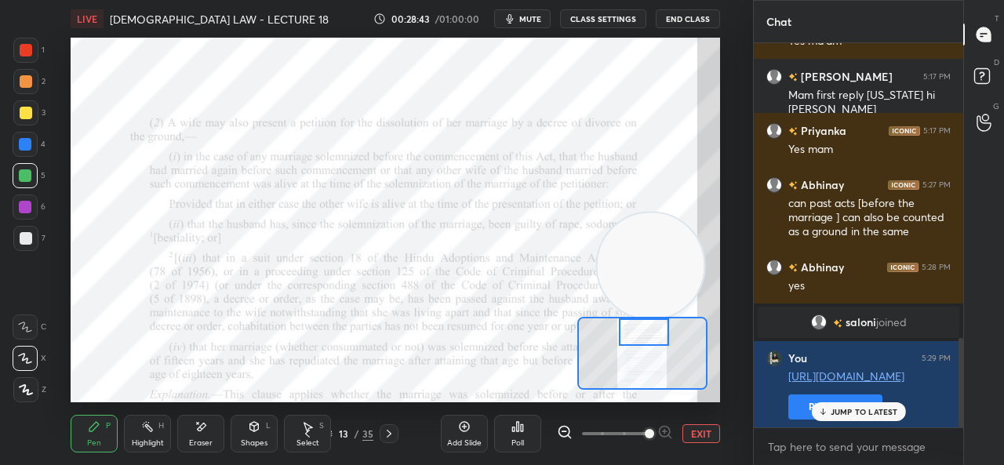
click at [31, 330] on icon at bounding box center [25, 326] width 13 height 9
click at [30, 205] on div at bounding box center [25, 207] width 13 height 13
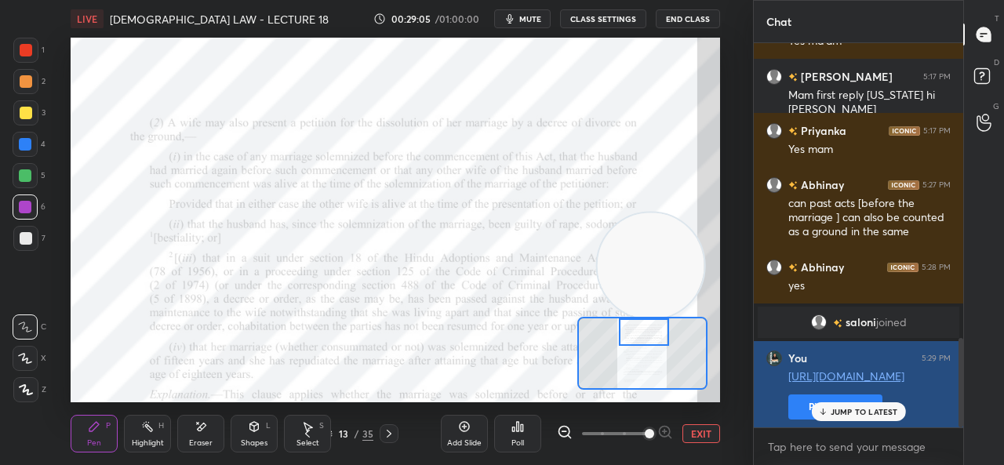
click at [834, 413] on p "JUMP TO LATEST" at bounding box center [863, 411] width 67 height 9
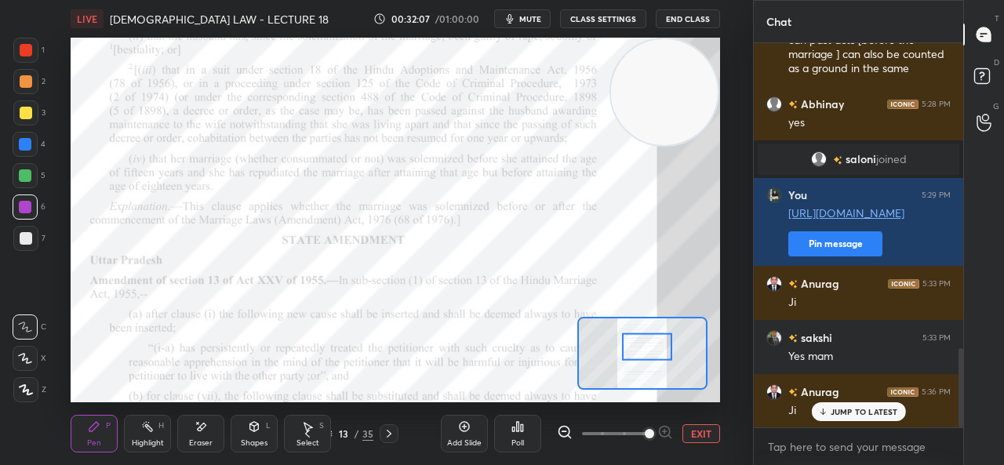
scroll to position [1485, 0]
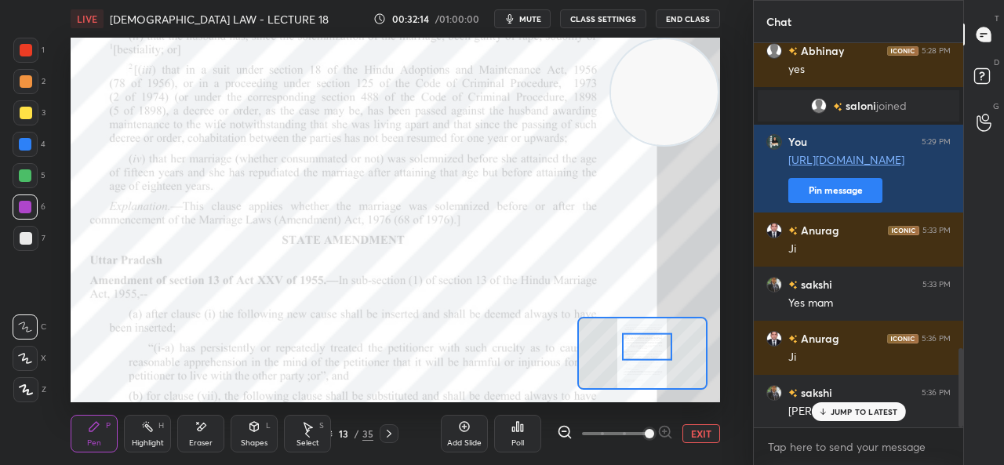
click at [445, 423] on div "Add Slide" at bounding box center [464, 434] width 47 height 38
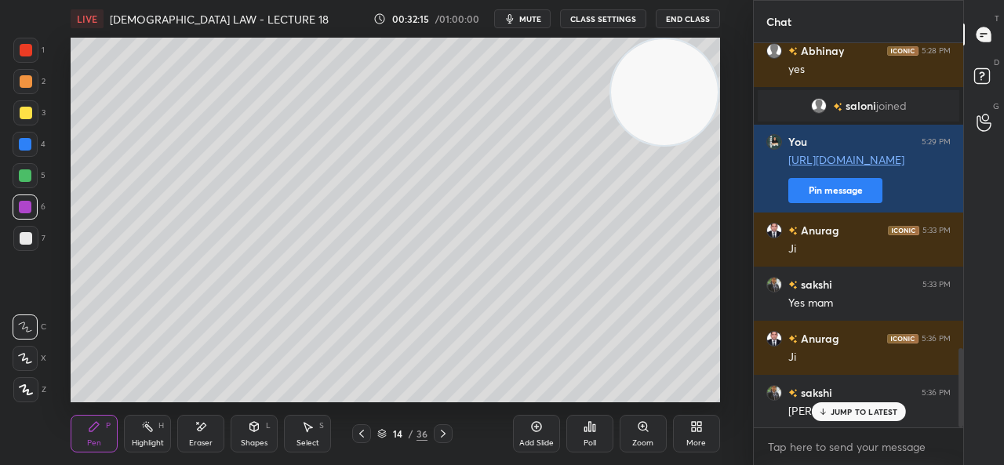
click at [21, 114] on div at bounding box center [26, 113] width 13 height 13
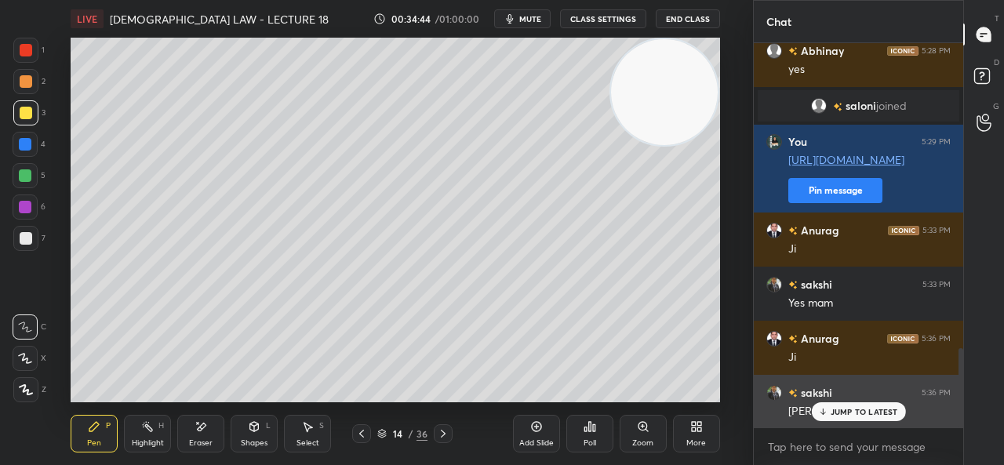
click at [774, 390] on img "grid" at bounding box center [774, 393] width 16 height 16
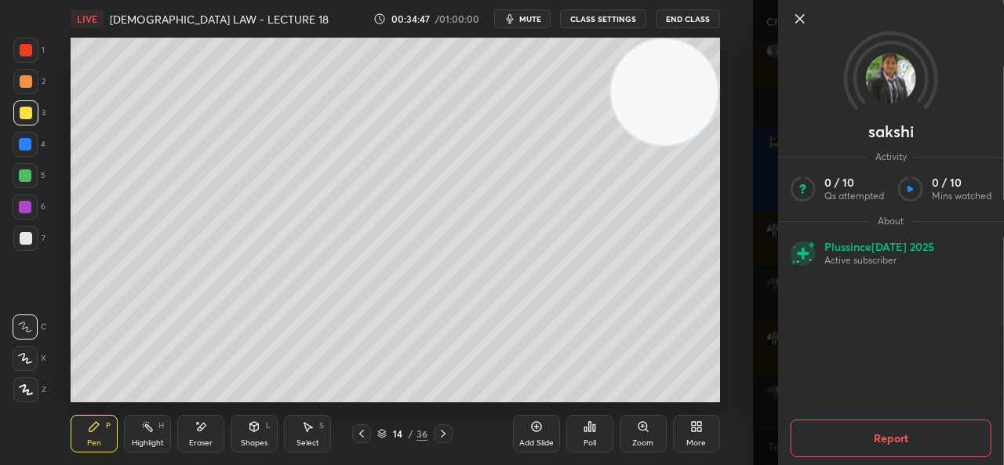
click at [798, 13] on icon at bounding box center [799, 18] width 19 height 19
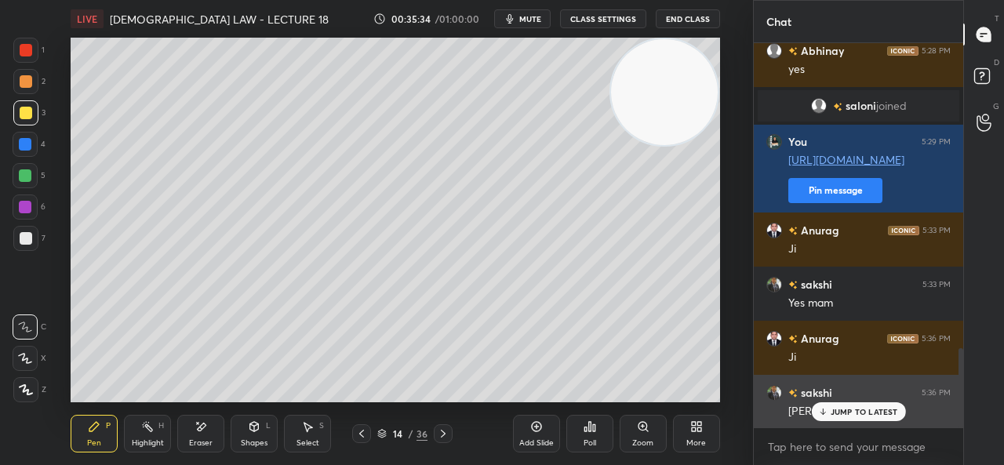
click at [830, 409] on div "JUMP TO LATEST" at bounding box center [858, 411] width 94 height 19
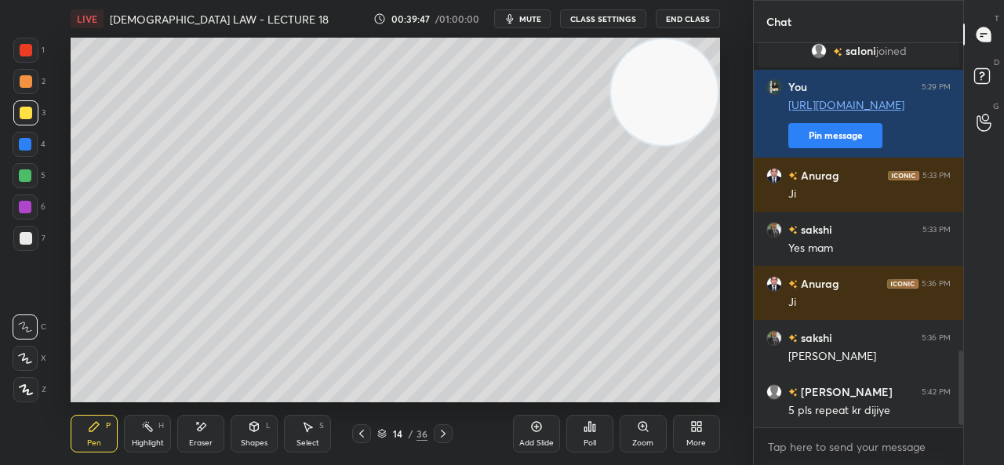
scroll to position [1608, 0]
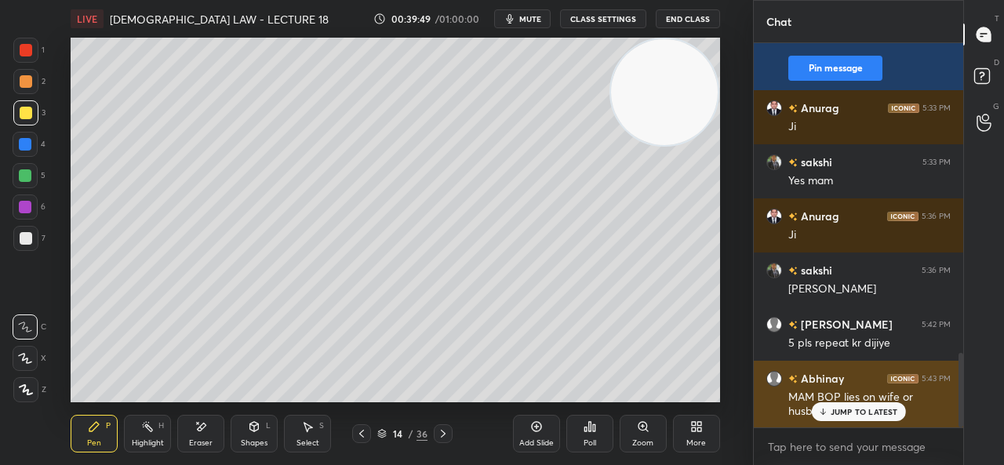
click at [859, 409] on p "JUMP TO LATEST" at bounding box center [863, 411] width 67 height 9
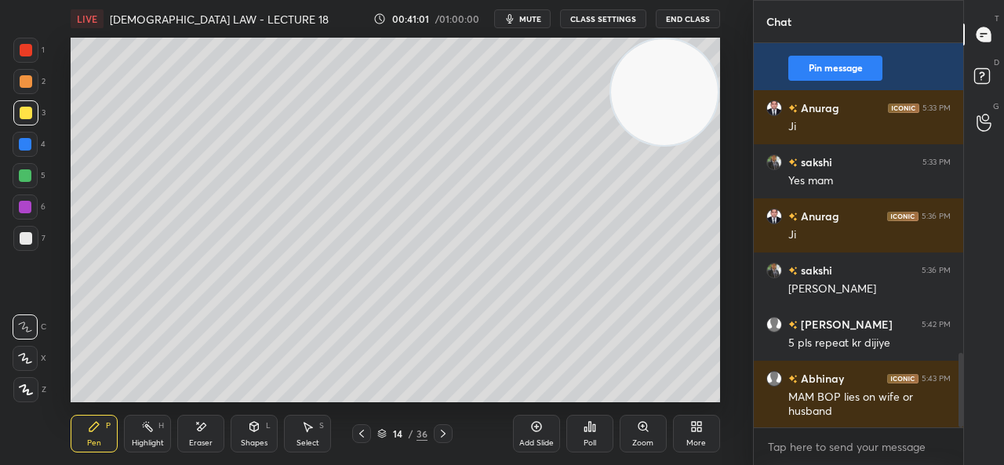
click at [526, 434] on div "Add Slide" at bounding box center [536, 434] width 47 height 38
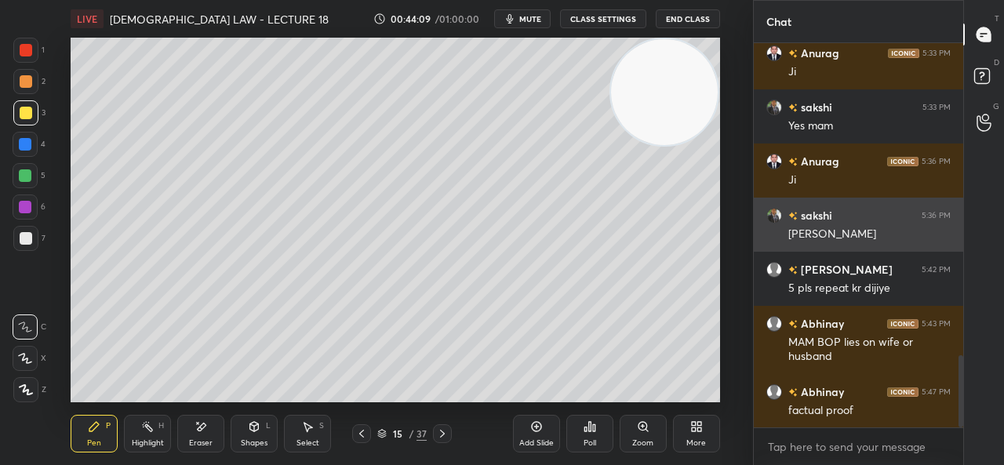
scroll to position [1716, 0]
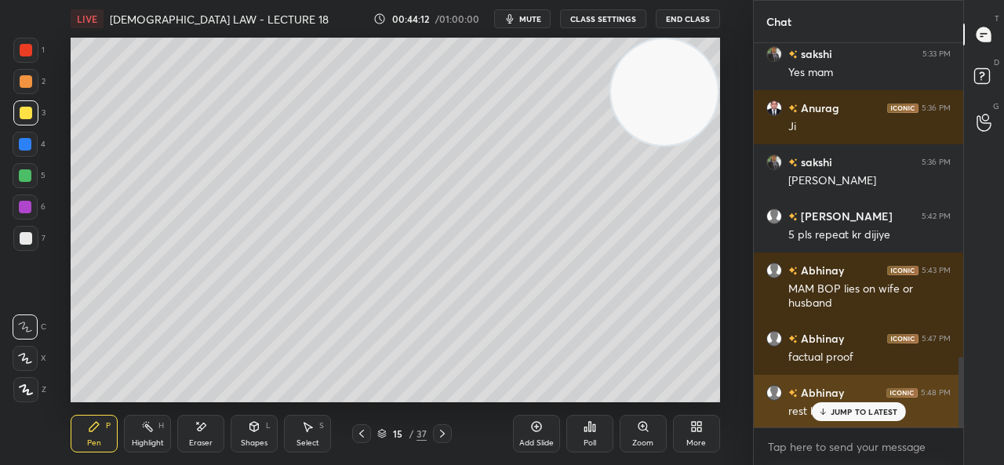
click at [855, 407] on p "JUMP TO LATEST" at bounding box center [863, 411] width 67 height 9
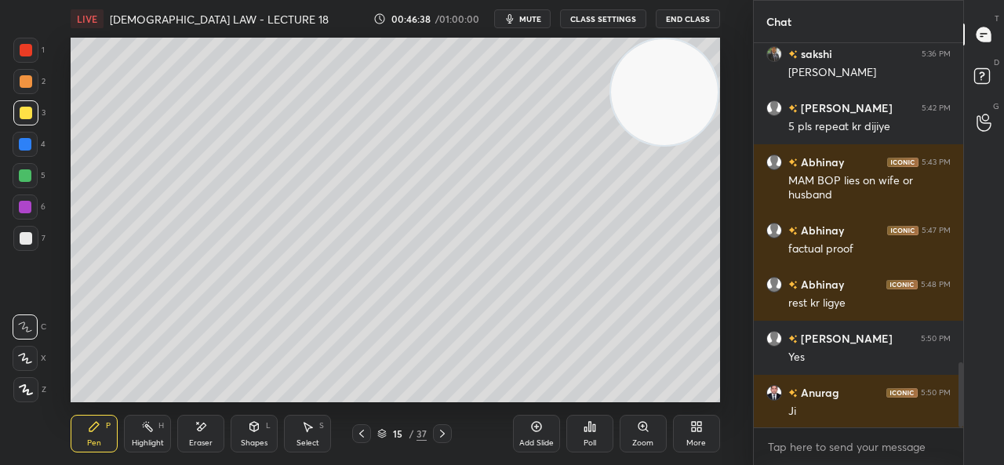
scroll to position [1879, 0]
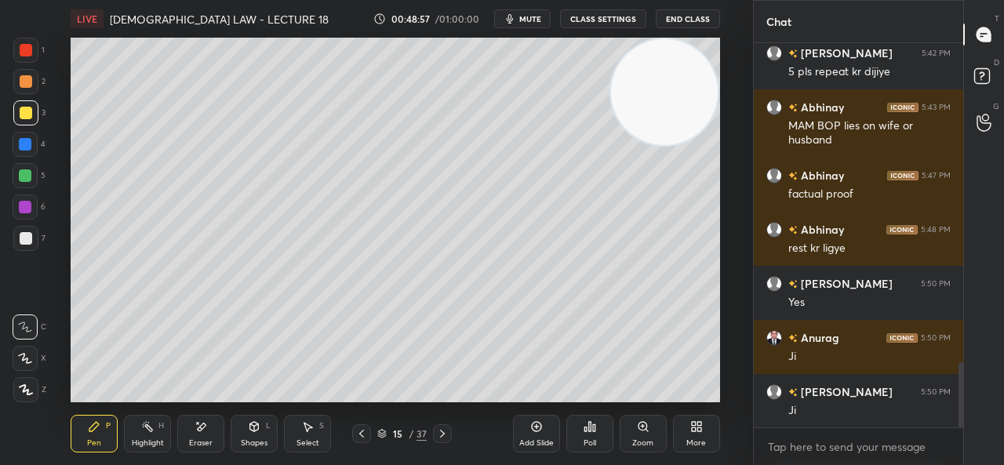
click at [376, 415] on div "Pen P Highlight H Eraser Shapes L Select S 15 / 37 Add Slide Poll Zoom More" at bounding box center [395, 433] width 649 height 63
click at [365, 435] on icon at bounding box center [361, 433] width 13 height 13
click at [442, 433] on icon at bounding box center [442, 434] width 5 height 8
click at [442, 432] on icon at bounding box center [442, 434] width 5 height 8
click at [445, 436] on icon at bounding box center [442, 433] width 13 height 13
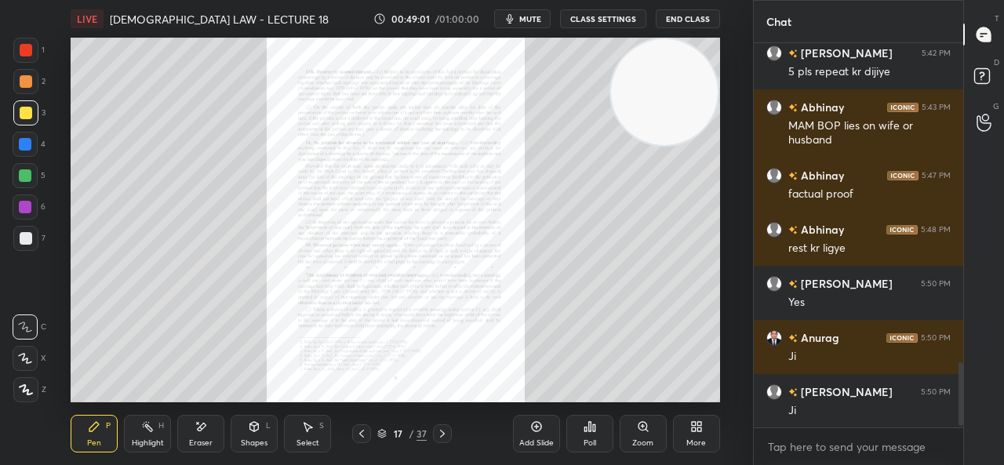
scroll to position [1932, 0]
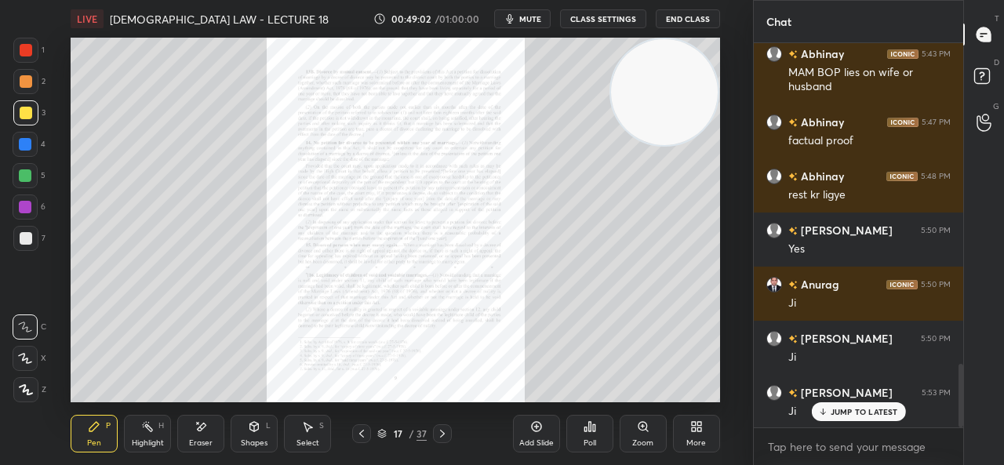
click at [362, 431] on icon at bounding box center [361, 433] width 13 height 13
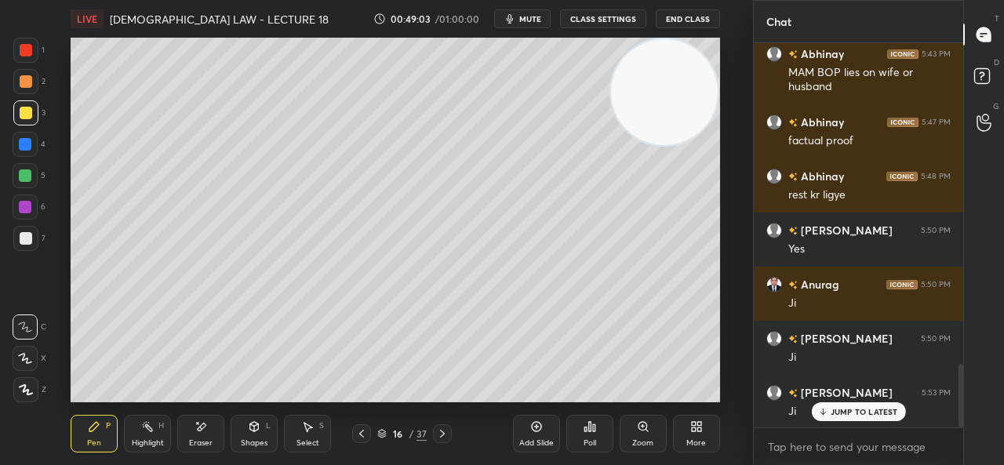
click at [362, 432] on icon at bounding box center [361, 433] width 13 height 13
click at [362, 431] on icon at bounding box center [361, 434] width 5 height 8
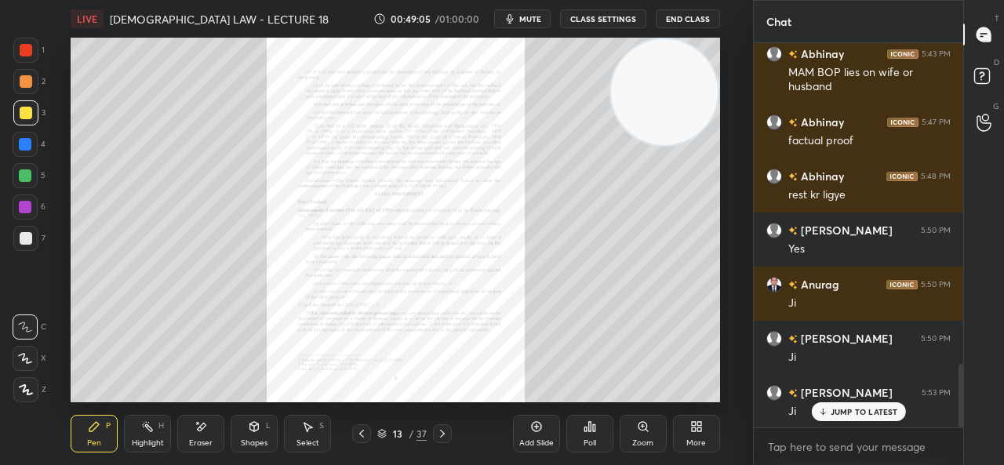
click at [640, 431] on icon at bounding box center [643, 426] width 13 height 13
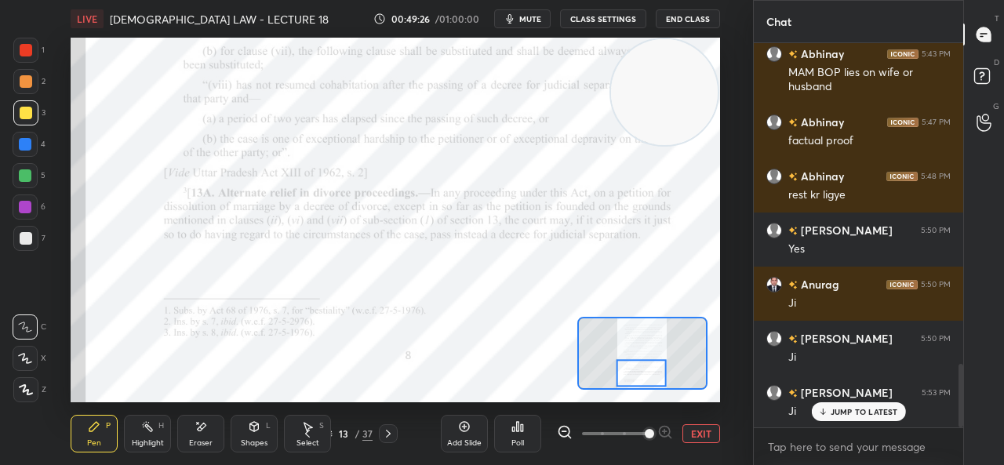
click at [387, 429] on icon at bounding box center [388, 433] width 13 height 13
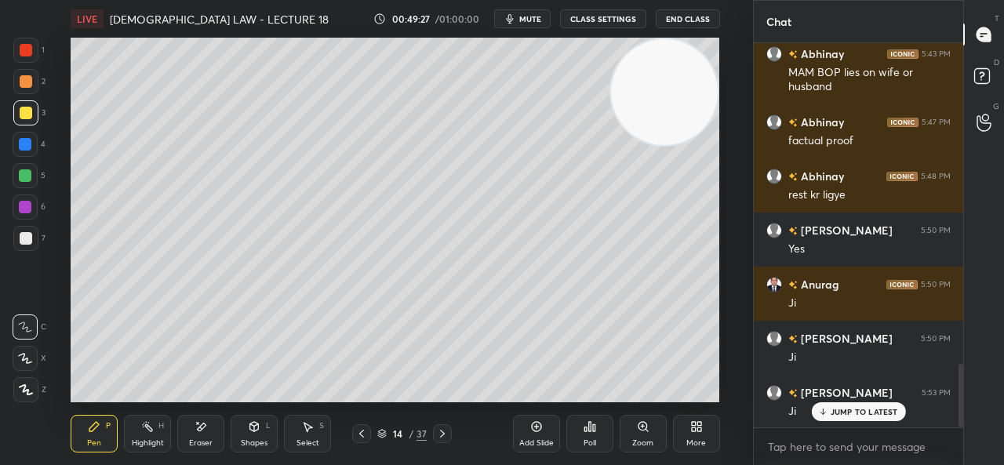
click at [394, 427] on div "14 / 37" at bounding box center [401, 434] width 49 height 14
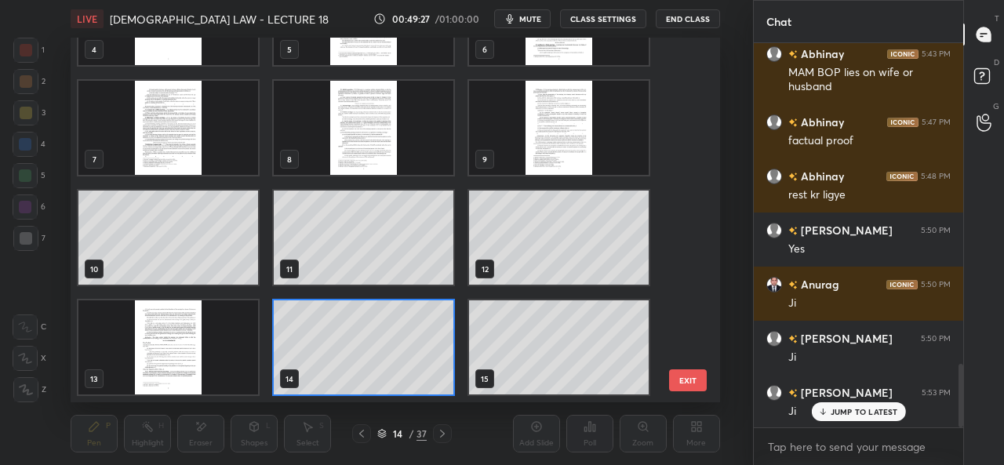
scroll to position [360, 641]
click at [372, 431] on div "14 / 37" at bounding box center [402, 433] width 100 height 19
click at [364, 432] on div at bounding box center [361, 433] width 19 height 19
click at [212, 355] on img "grid" at bounding box center [168, 347] width 180 height 94
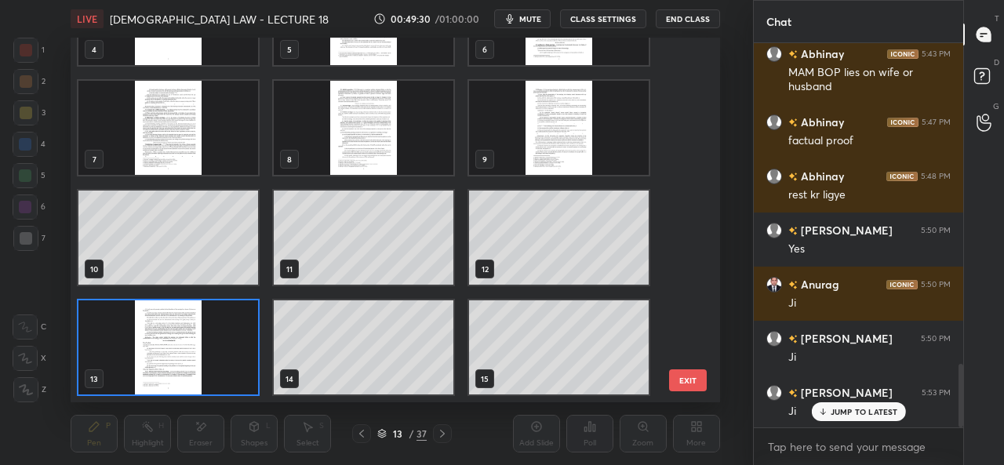
click at [214, 357] on img "grid" at bounding box center [168, 347] width 180 height 94
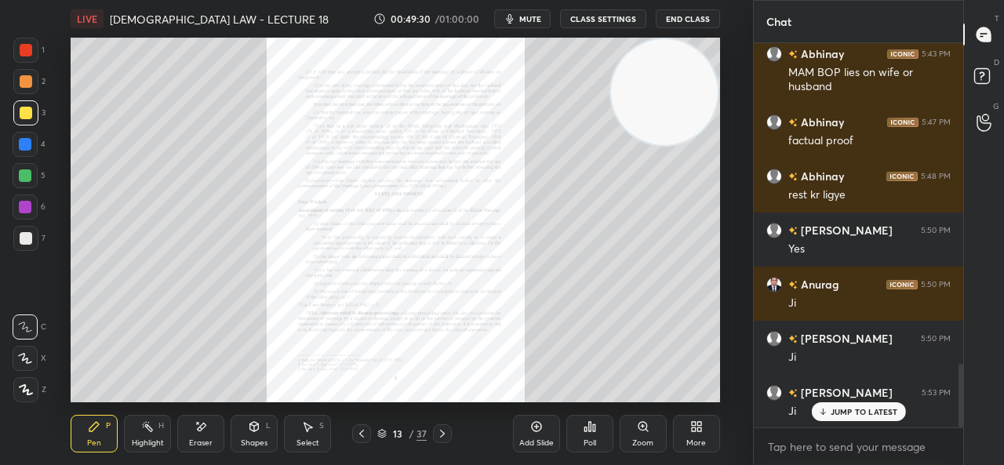
scroll to position [0, 0]
click at [637, 430] on icon at bounding box center [643, 426] width 13 height 13
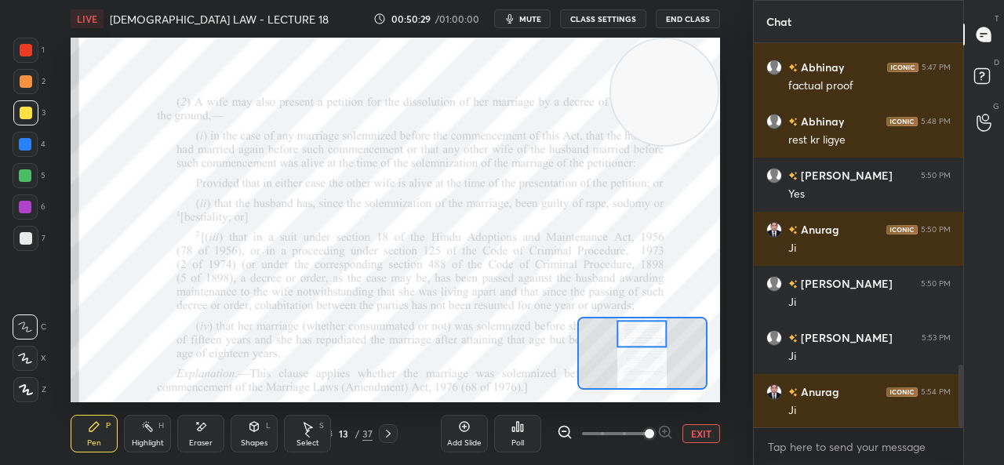
scroll to position [2041, 0]
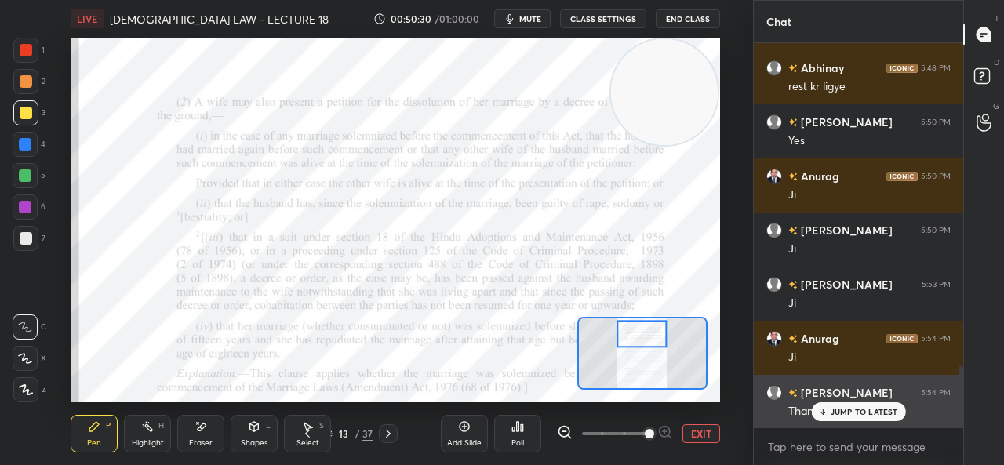
click at [834, 412] on p "JUMP TO LATEST" at bounding box center [863, 411] width 67 height 9
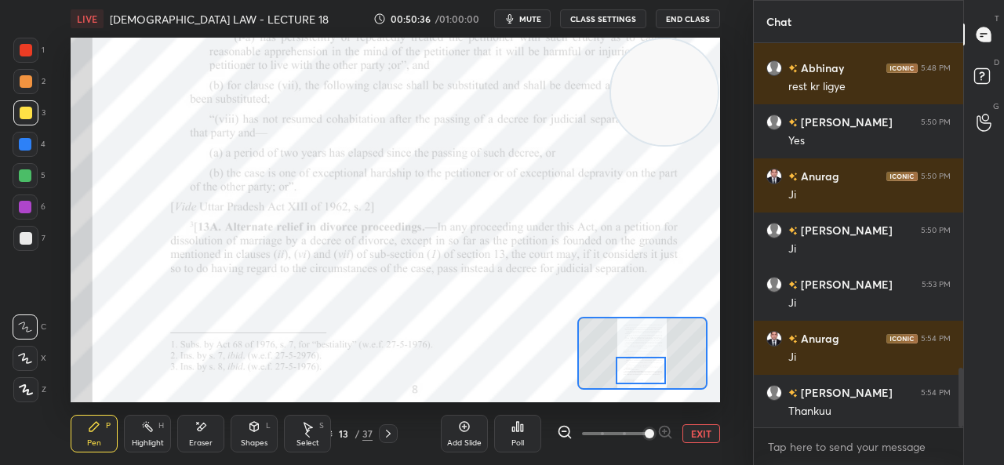
scroll to position [2095, 0]
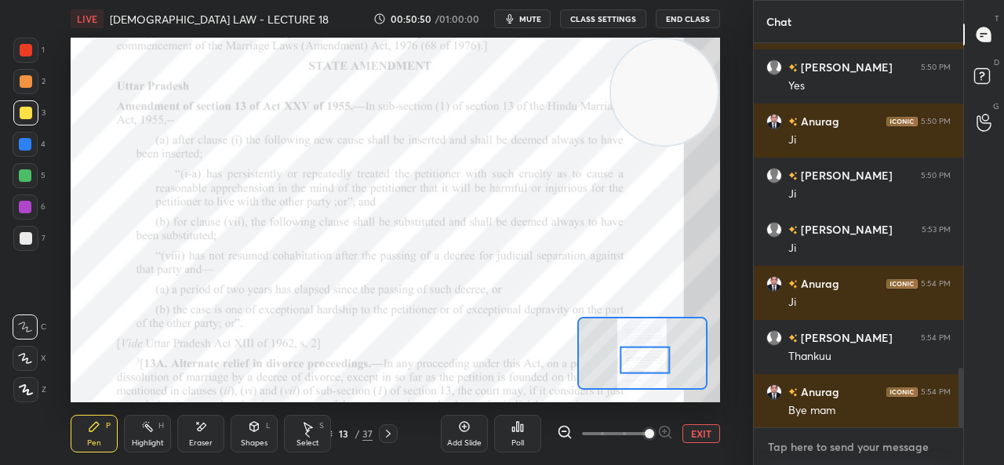
click at [804, 456] on textarea at bounding box center [858, 446] width 184 height 25
type textarea "x"
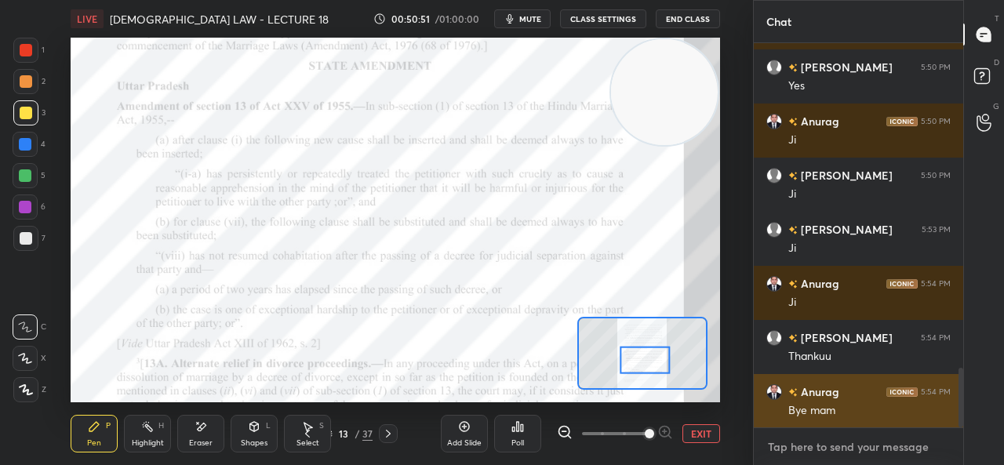
paste textarea "[URL][DOMAIN_NAME]"
type textarea "[URL][DOMAIN_NAME]"
type textarea "x"
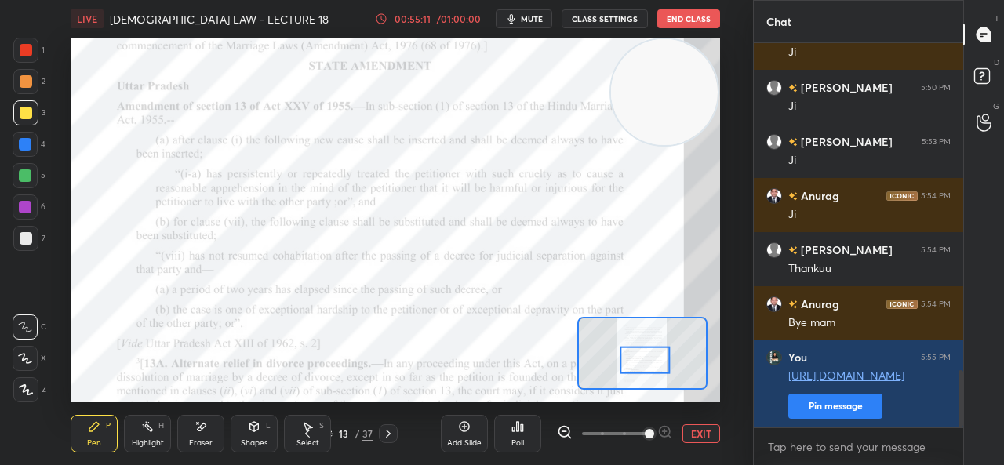
click at [702, 431] on button "EXIT" at bounding box center [701, 433] width 38 height 19
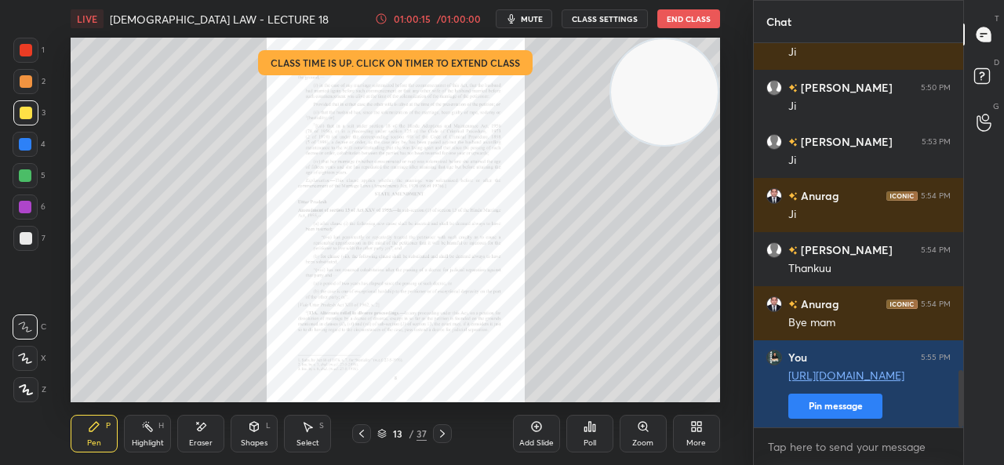
click at [693, 19] on button "End Class" at bounding box center [688, 18] width 63 height 19
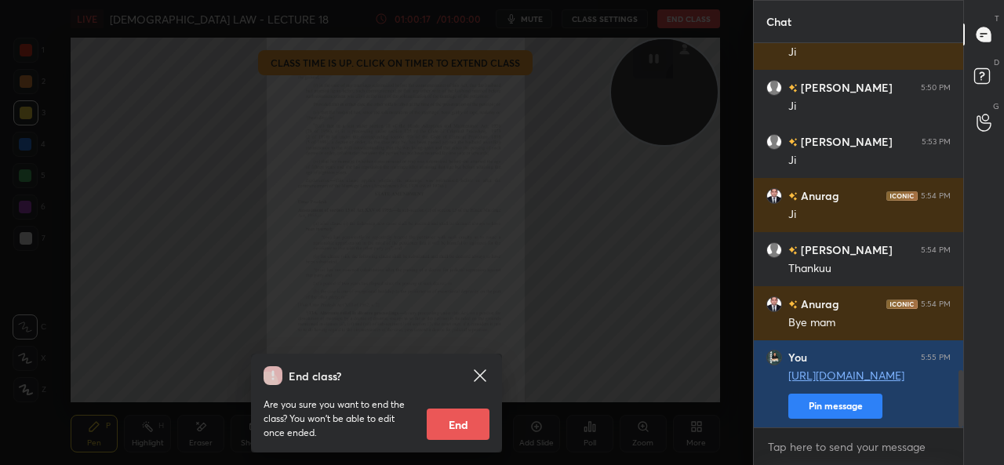
click at [450, 410] on button "End" at bounding box center [458, 424] width 63 height 31
type textarea "x"
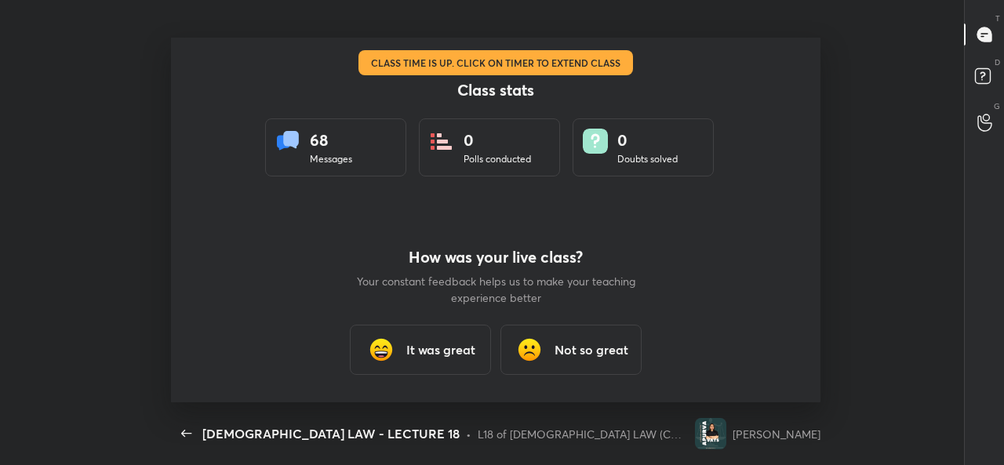
scroll to position [0, 0]
